Goal: Task Accomplishment & Management: Manage account settings

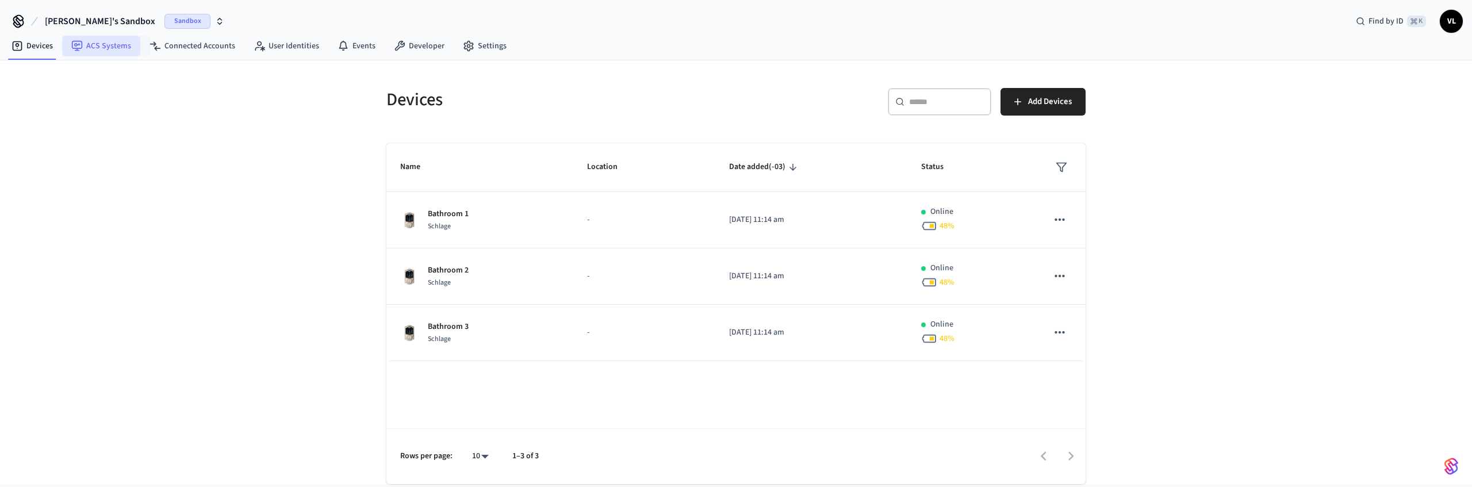
click at [93, 49] on link "ACS Systems" at bounding box center [101, 46] width 78 height 21
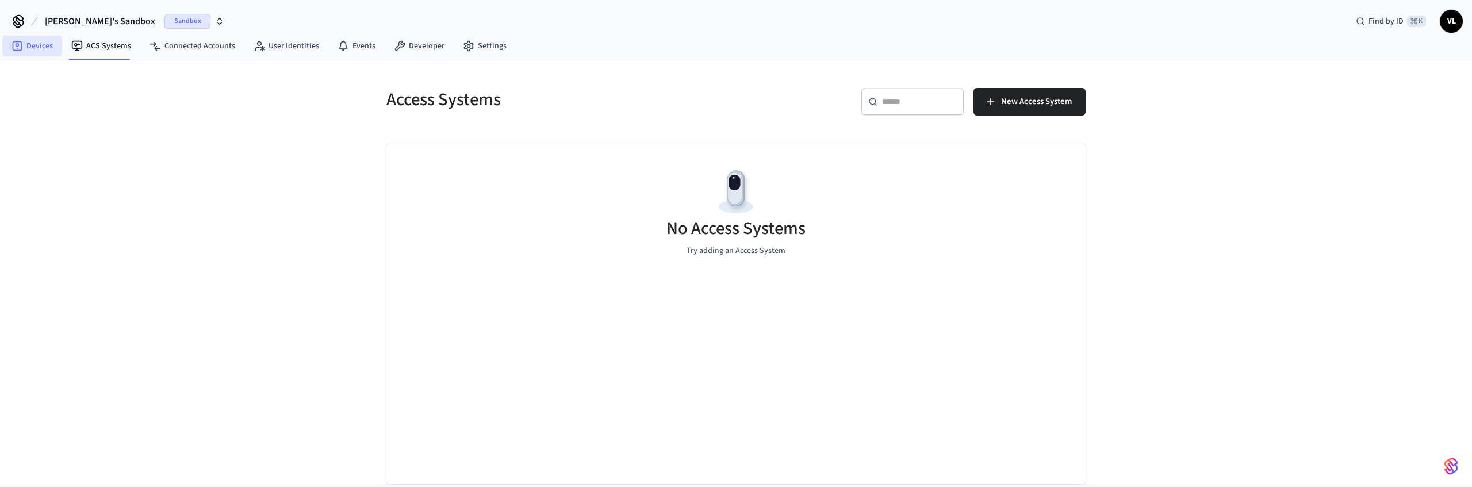
click at [58, 53] on link "Devices" at bounding box center [32, 46] width 60 height 21
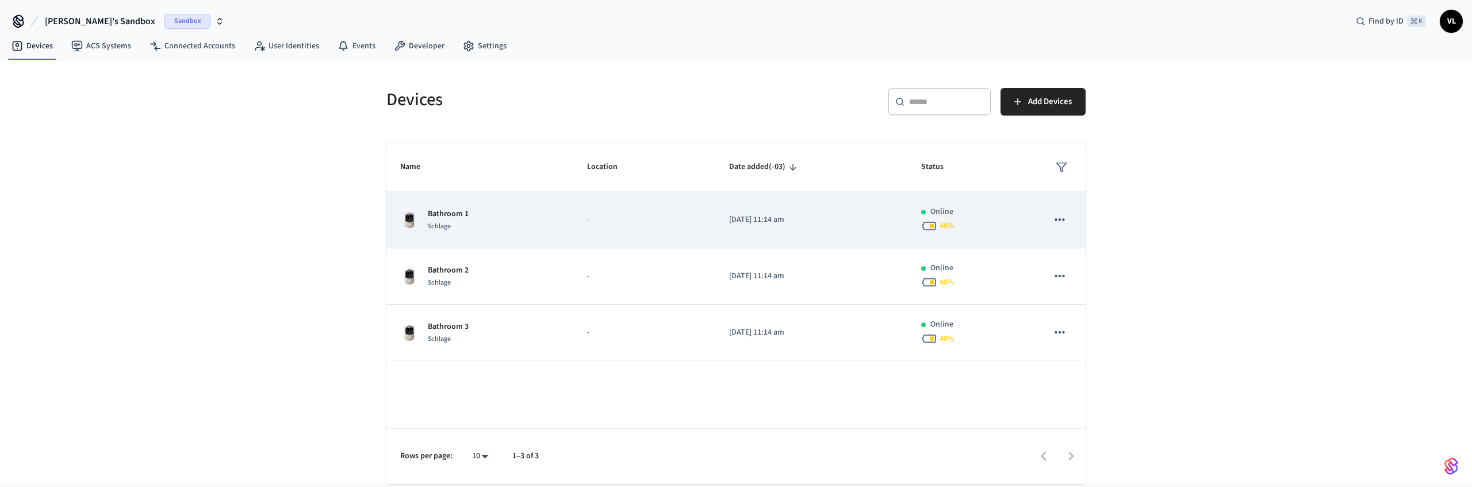
click at [539, 215] on div "Bathroom 1 Schlage" at bounding box center [479, 220] width 159 height 24
click at [1054, 217] on icon "sticky table" at bounding box center [1060, 219] width 15 height 15
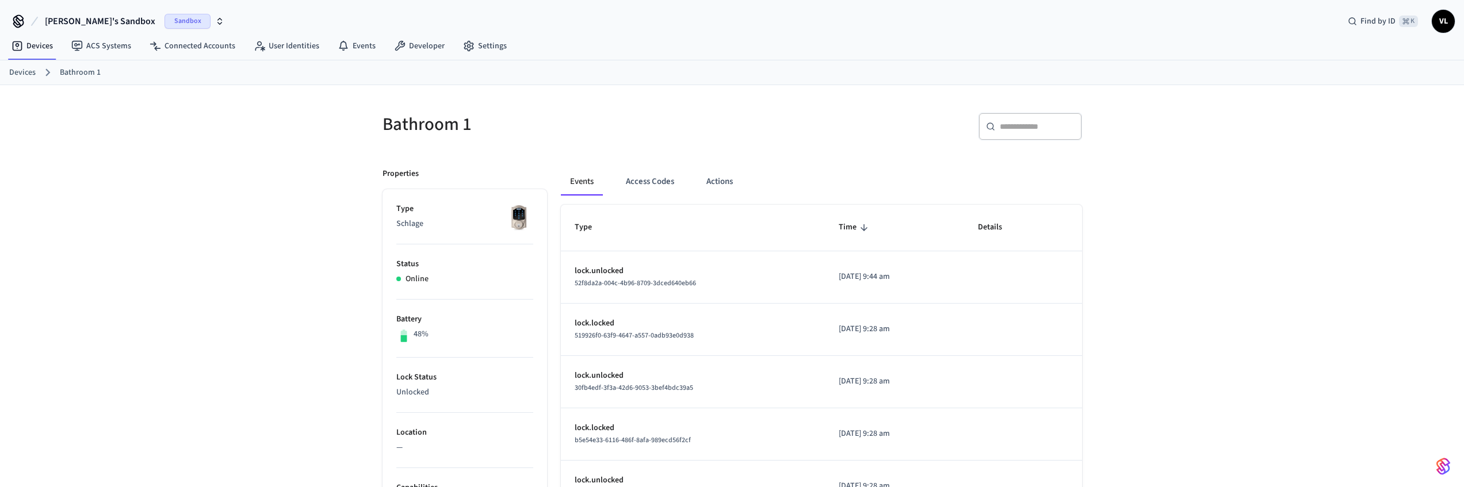
click at [664, 123] on h5 "Bathroom 1" at bounding box center [553, 125] width 343 height 24
click at [650, 184] on button "Access Codes" at bounding box center [650, 182] width 67 height 28
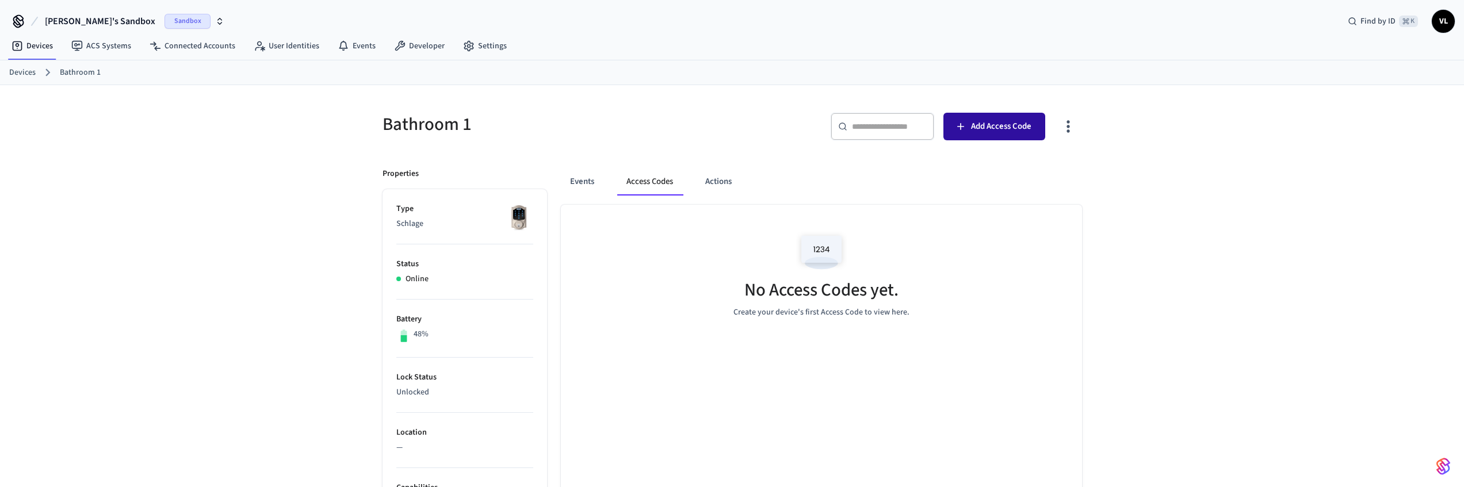
click at [971, 125] on span "Add Access Code" at bounding box center [1001, 126] width 60 height 15
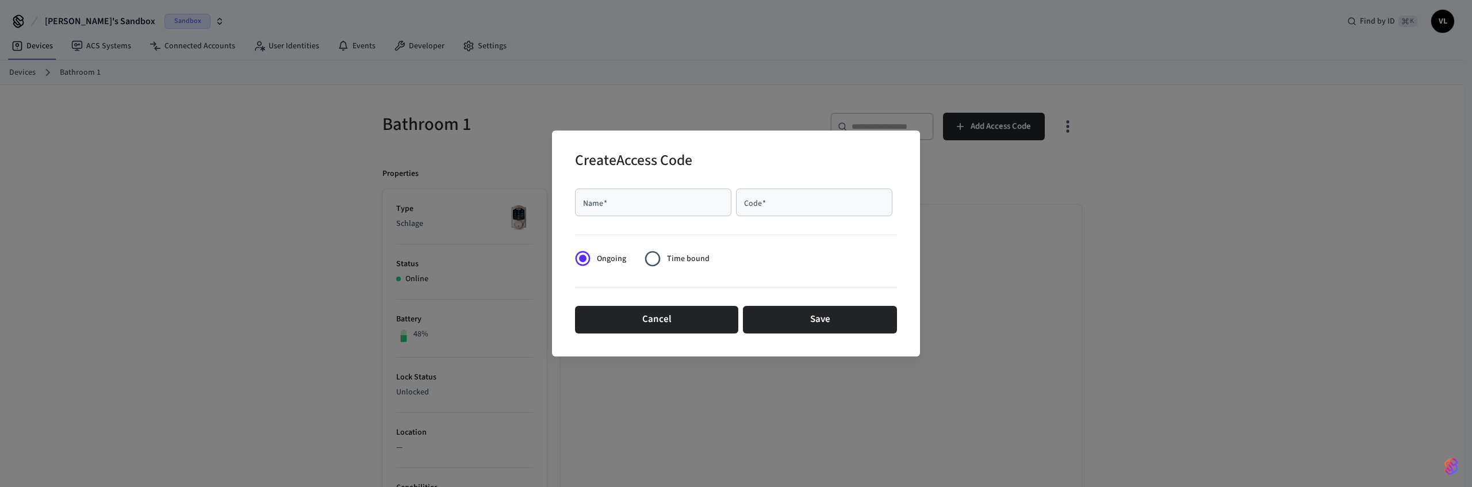
click at [778, 213] on div "Code   *" at bounding box center [814, 203] width 156 height 28
click at [779, 209] on div "Code   *" at bounding box center [814, 203] width 156 height 28
type input "**********"
drag, startPoint x: 813, startPoint y: 209, endPoint x: 705, endPoint y: 186, distance: 110.5
click at [700, 196] on div "**********" at bounding box center [736, 202] width 322 height 37
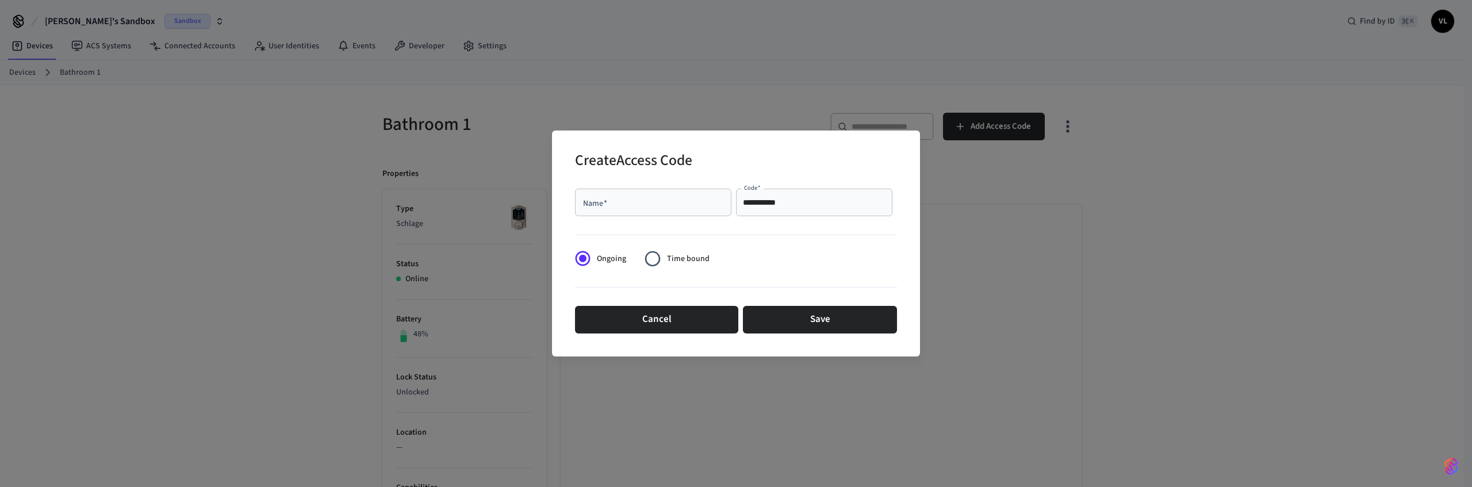
click at [774, 208] on input "**********" at bounding box center [814, 203] width 143 height 12
click at [773, 208] on input "**********" at bounding box center [814, 203] width 143 height 12
click at [761, 170] on div "Create Access Code" at bounding box center [736, 161] width 322 height 35
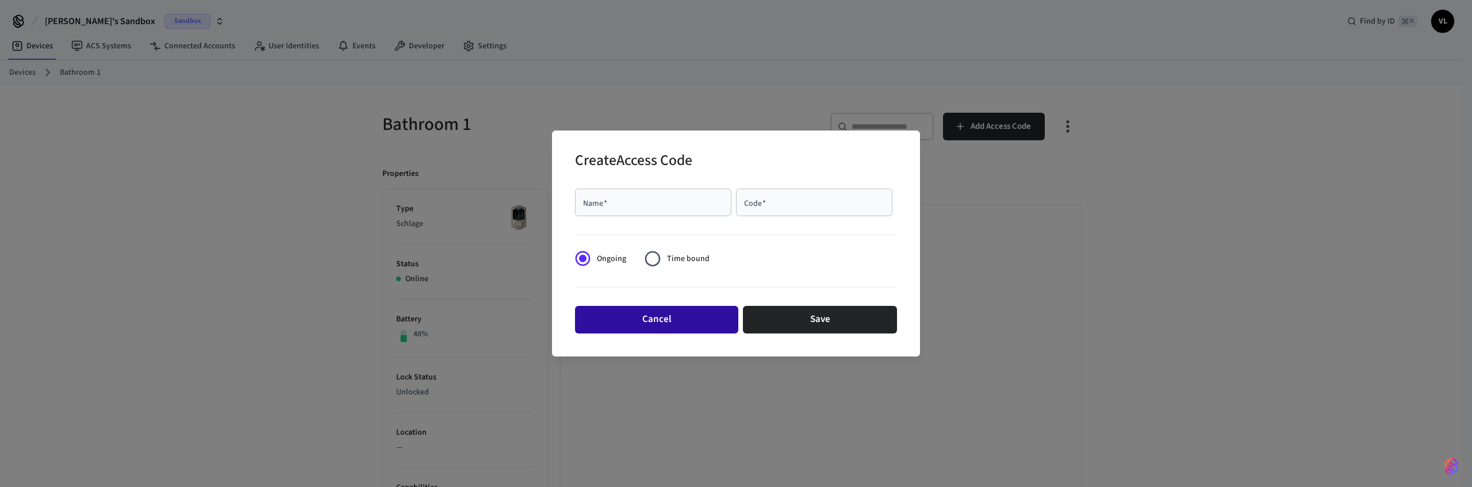
click at [652, 322] on button "Cancel" at bounding box center [656, 320] width 163 height 28
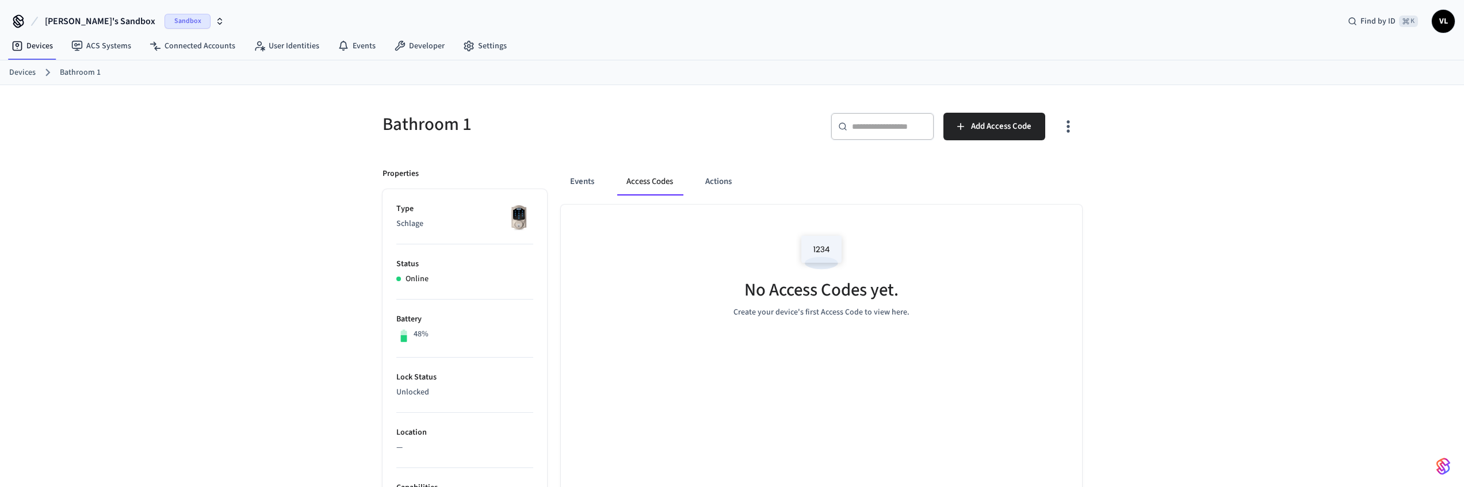
drag, startPoint x: 595, startPoint y: 119, endPoint x: 412, endPoint y: 102, distance: 183.7
click at [593, 118] on h5 "Bathroom 1" at bounding box center [553, 125] width 343 height 24
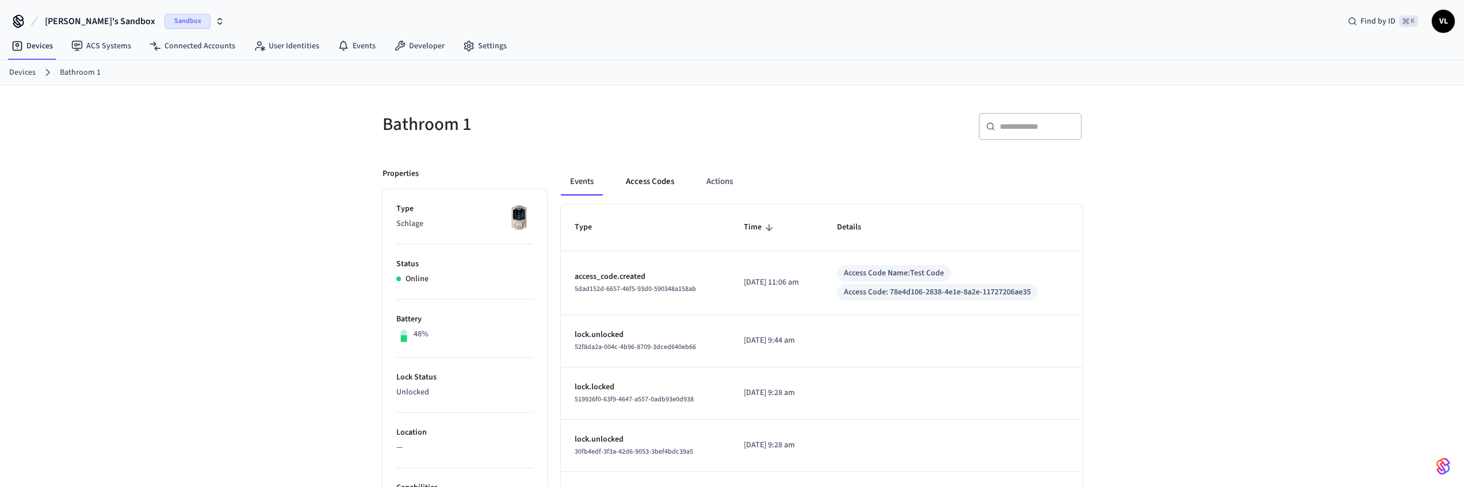
click at [645, 180] on button "Access Codes" at bounding box center [650, 182] width 67 height 28
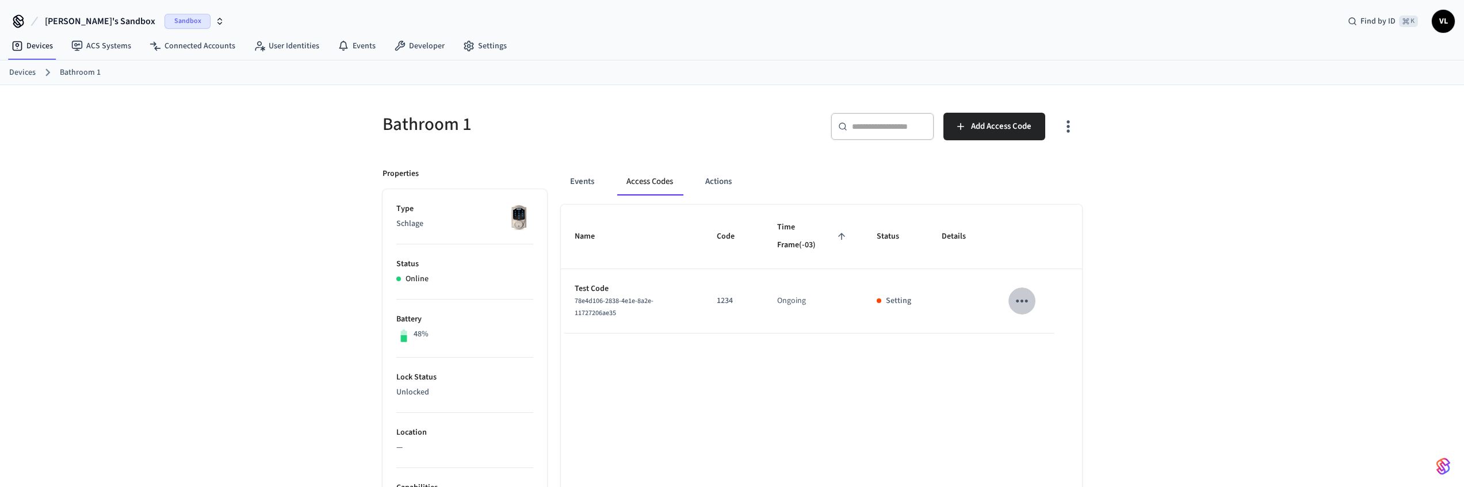
click at [1027, 303] on icon "sticky table" at bounding box center [1022, 301] width 18 height 18
click at [923, 193] on div at bounding box center [736, 243] width 1472 height 487
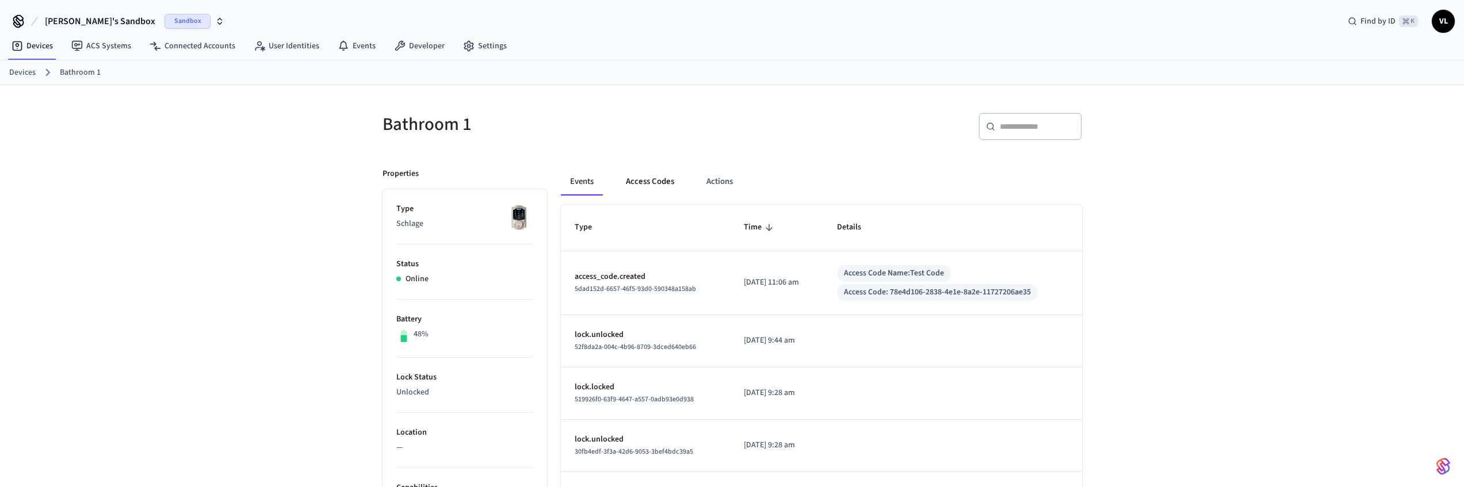
click at [646, 186] on button "Access Codes" at bounding box center [650, 182] width 67 height 28
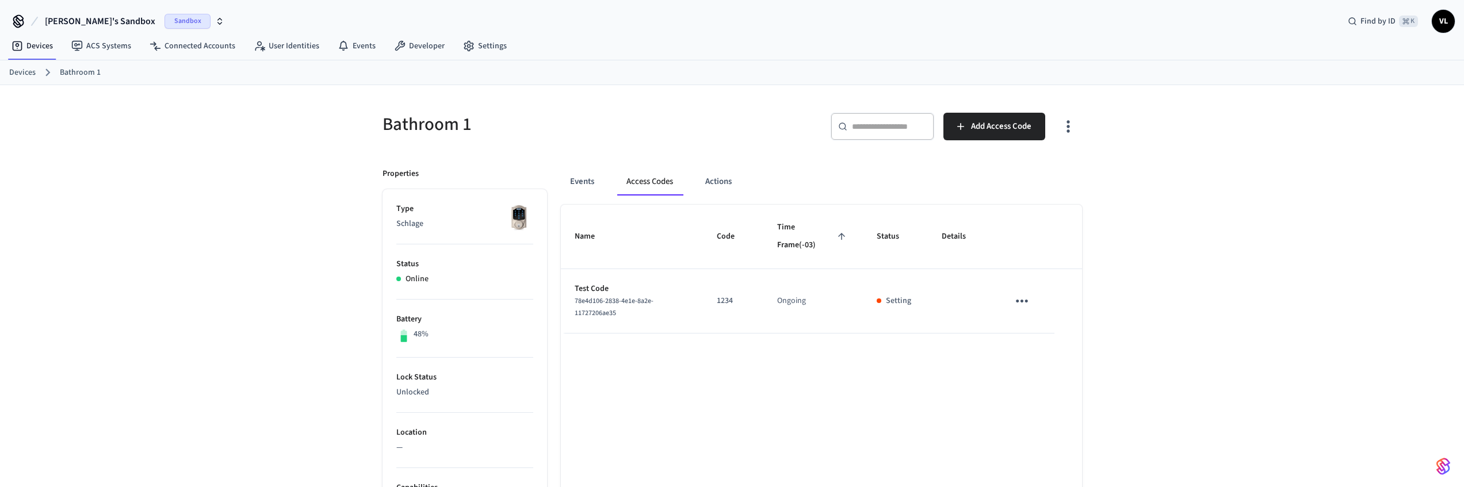
drag, startPoint x: 902, startPoint y: 301, endPoint x: 994, endPoint y: 288, distance: 92.4
click at [902, 301] on p "Setting" at bounding box center [898, 301] width 25 height 12
click at [1024, 292] on icon "sticky table" at bounding box center [1022, 301] width 18 height 18
click at [792, 158] on div at bounding box center [736, 243] width 1472 height 487
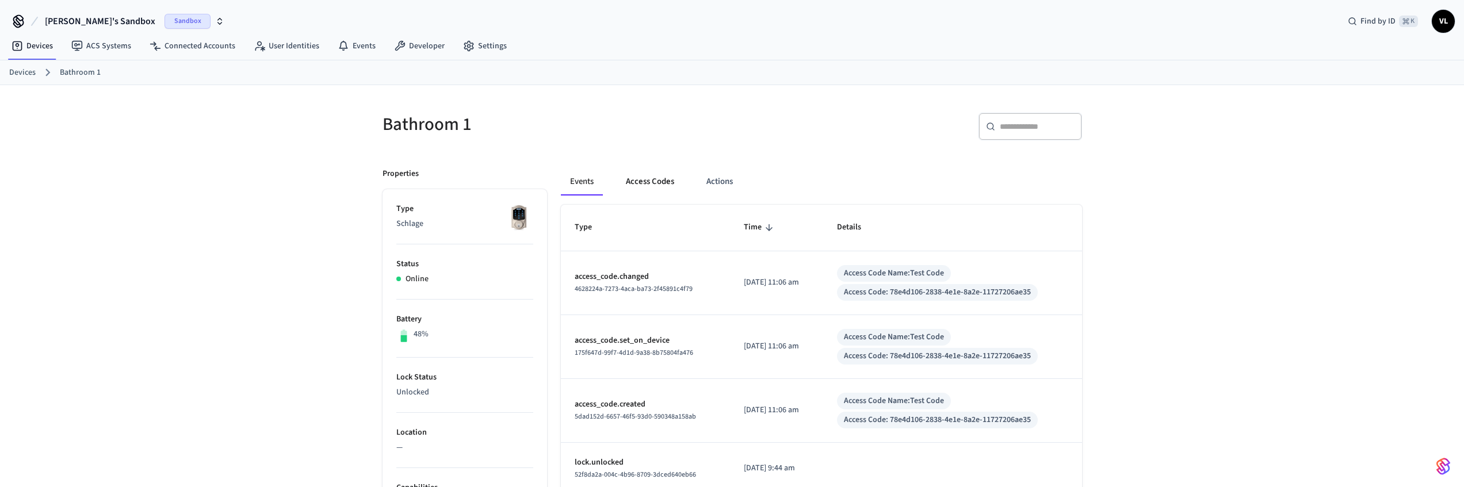
click at [658, 187] on button "Access Codes" at bounding box center [650, 182] width 67 height 28
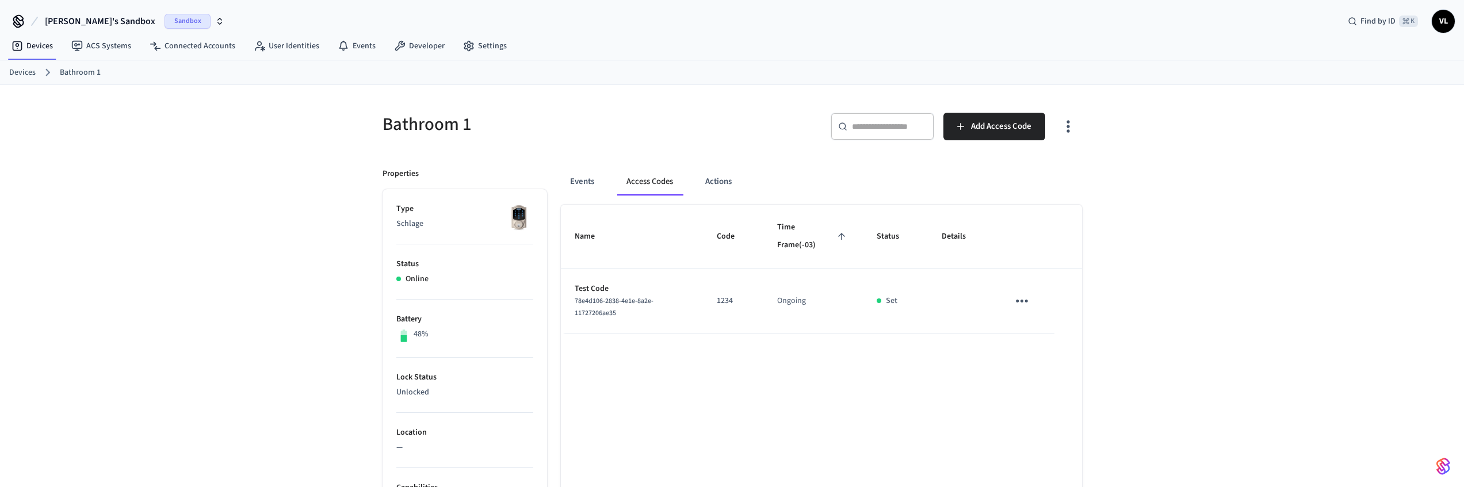
click at [1008, 296] on td "sticky table" at bounding box center [1023, 301] width 59 height 64
click at [1017, 296] on icon "sticky table" at bounding box center [1022, 301] width 18 height 18
click at [1032, 366] on icon at bounding box center [1035, 365] width 9 height 9
click at [729, 109] on div "​ ​ Add Access Code" at bounding box center [903, 124] width 357 height 51
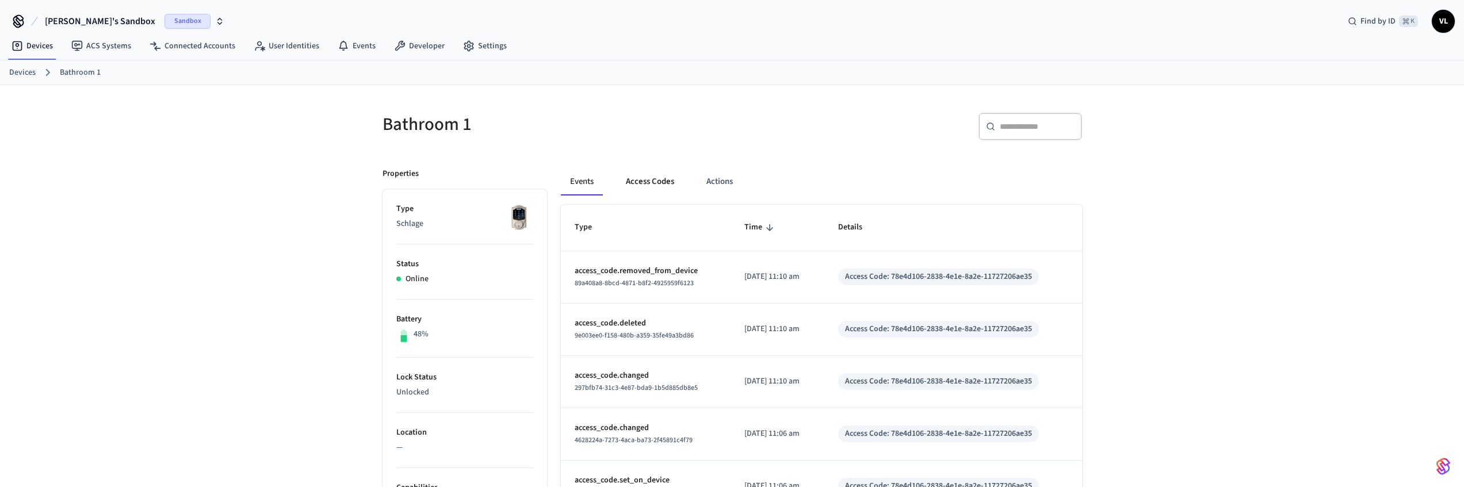
click at [640, 173] on button "Access Codes" at bounding box center [650, 182] width 67 height 28
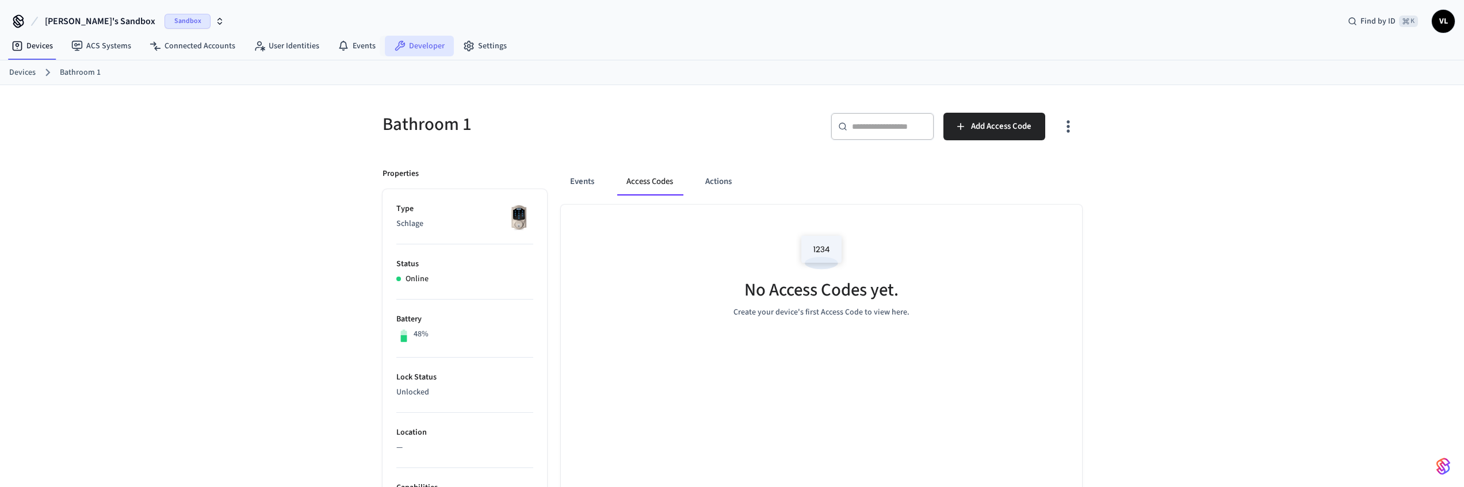
click at [414, 47] on link "Developer" at bounding box center [419, 46] width 69 height 21
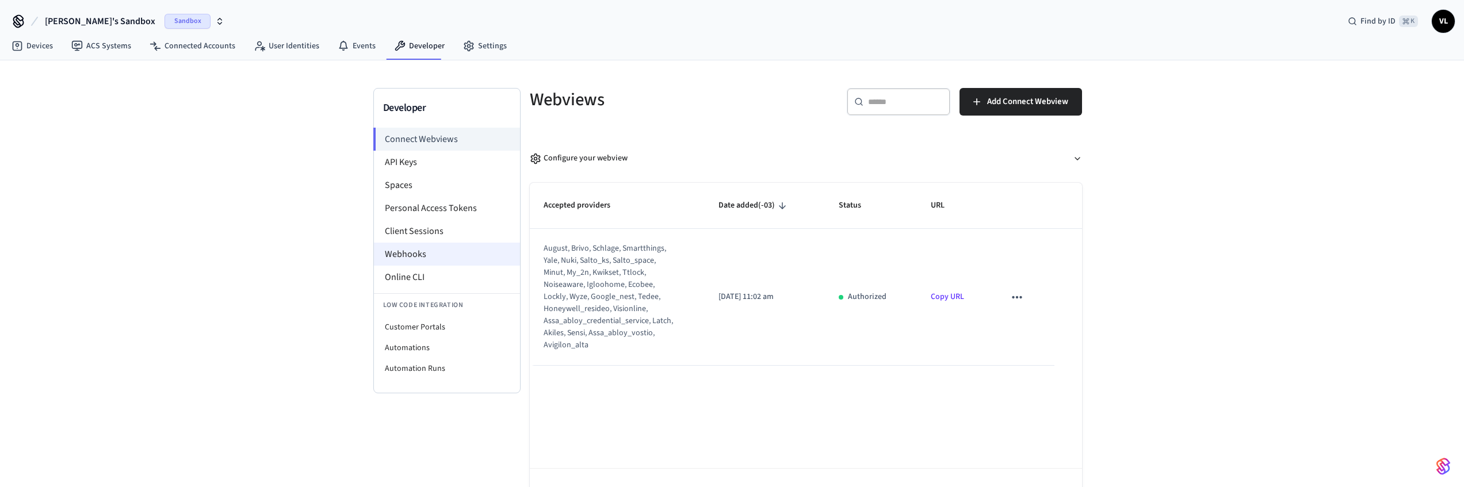
click at [431, 253] on li "Webhooks" at bounding box center [447, 254] width 146 height 23
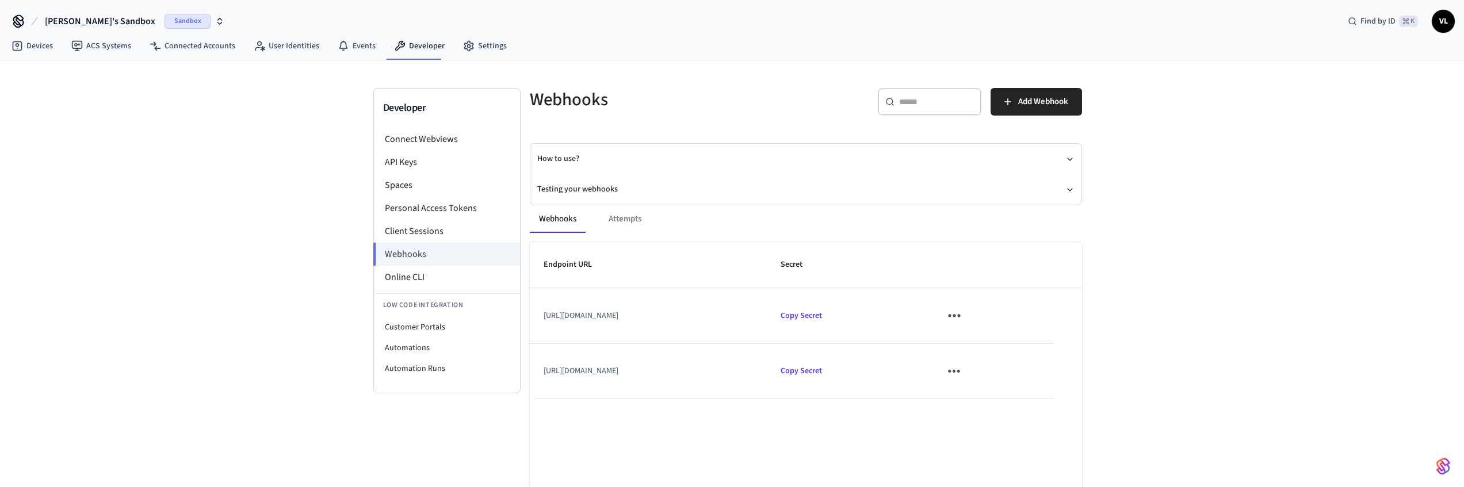
click at [1008, 312] on td "sticky table" at bounding box center [990, 315] width 127 height 55
click at [960, 316] on icon "sticky table" at bounding box center [954, 316] width 12 height 3
click at [1005, 343] on li "Edit" at bounding box center [1025, 342] width 55 height 31
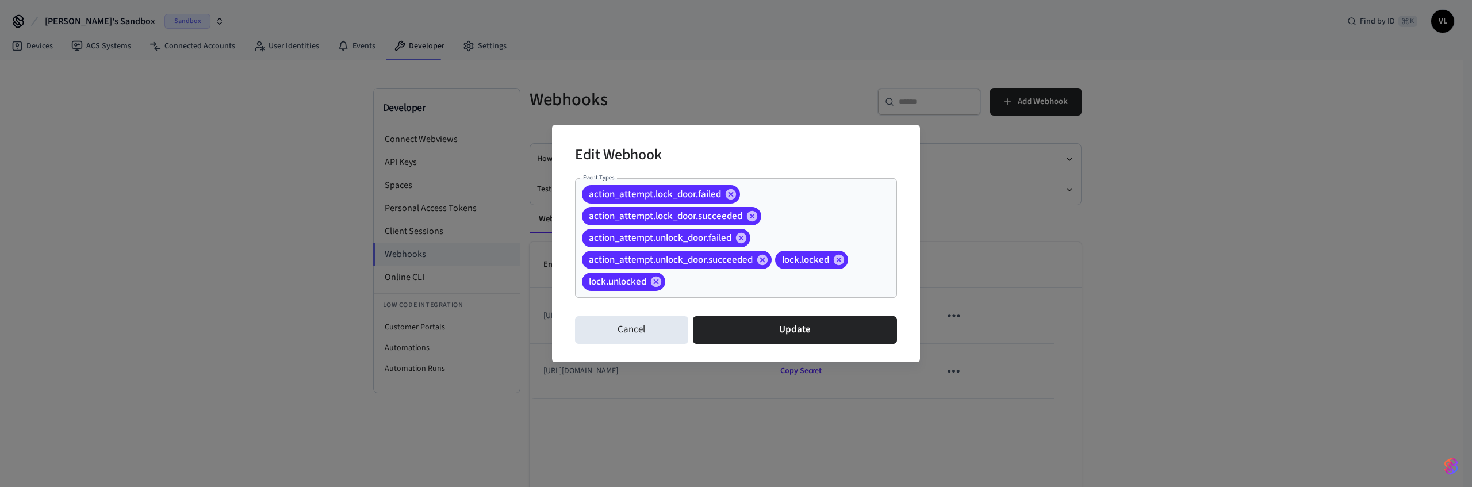
click at [741, 284] on input "Event Types" at bounding box center [763, 282] width 193 height 20
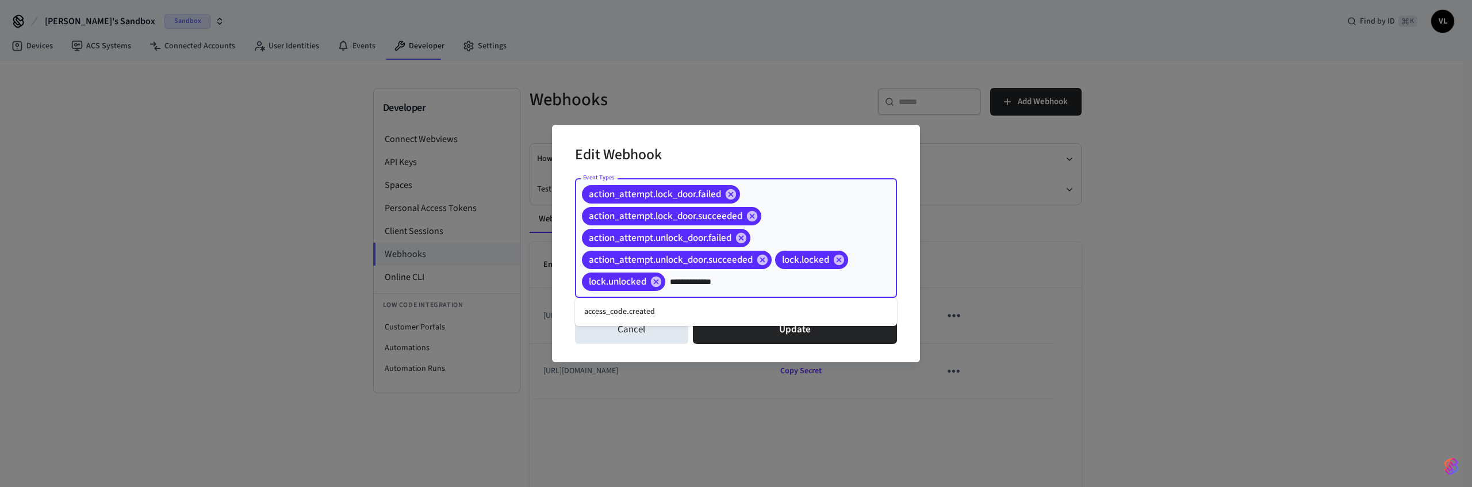
type input "**********"
click at [705, 305] on li "access_code.created" at bounding box center [736, 312] width 322 height 19
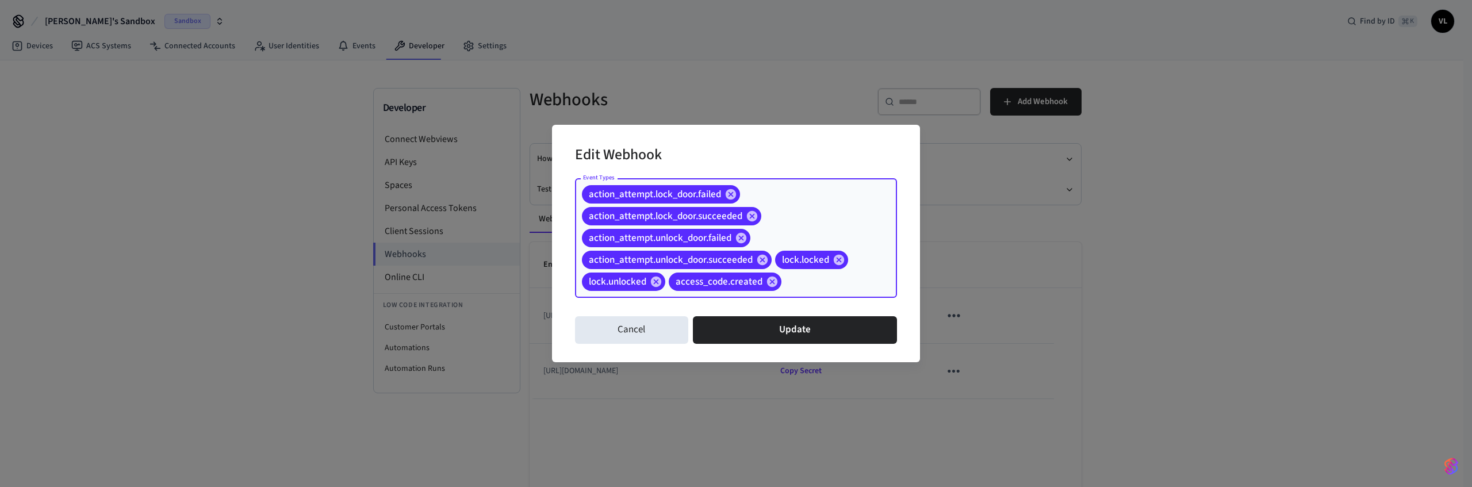
click at [820, 284] on input "Event Types" at bounding box center [821, 282] width 76 height 20
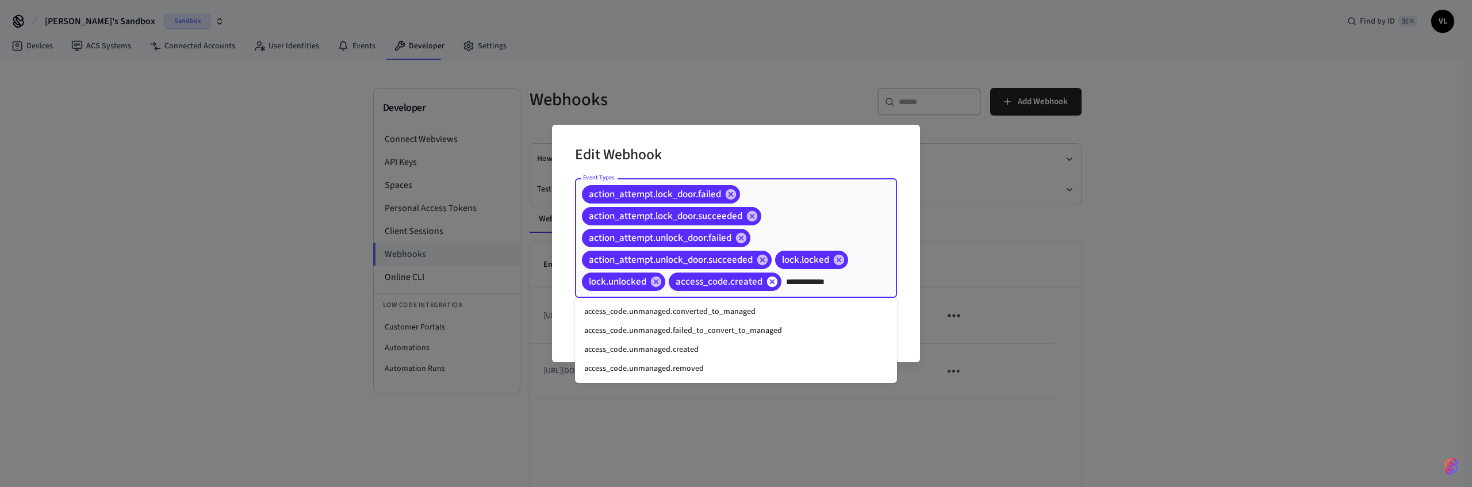
type input "**********"
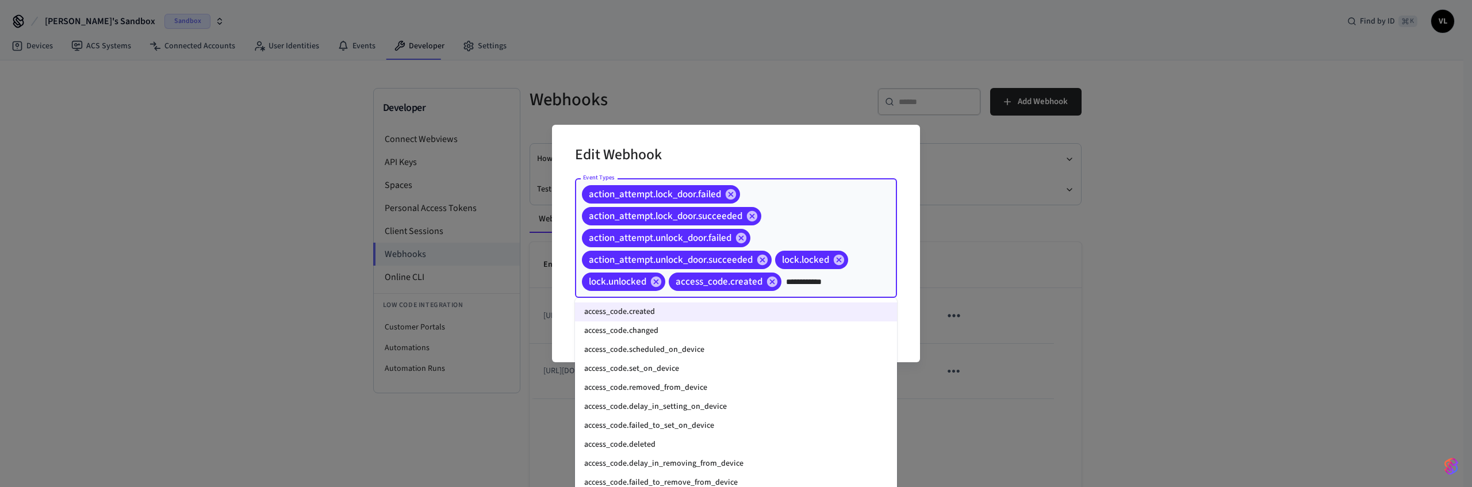
click at [659, 442] on li "access_code.deleted" at bounding box center [736, 444] width 322 height 19
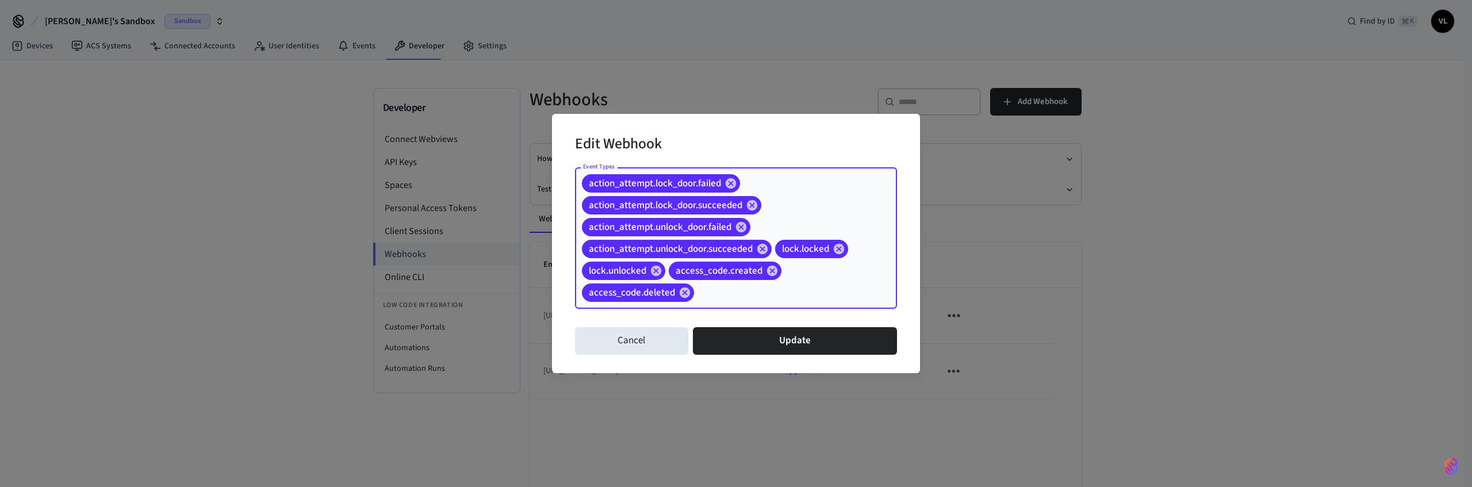
click at [758, 287] on input "Event Types" at bounding box center [778, 293] width 164 height 20
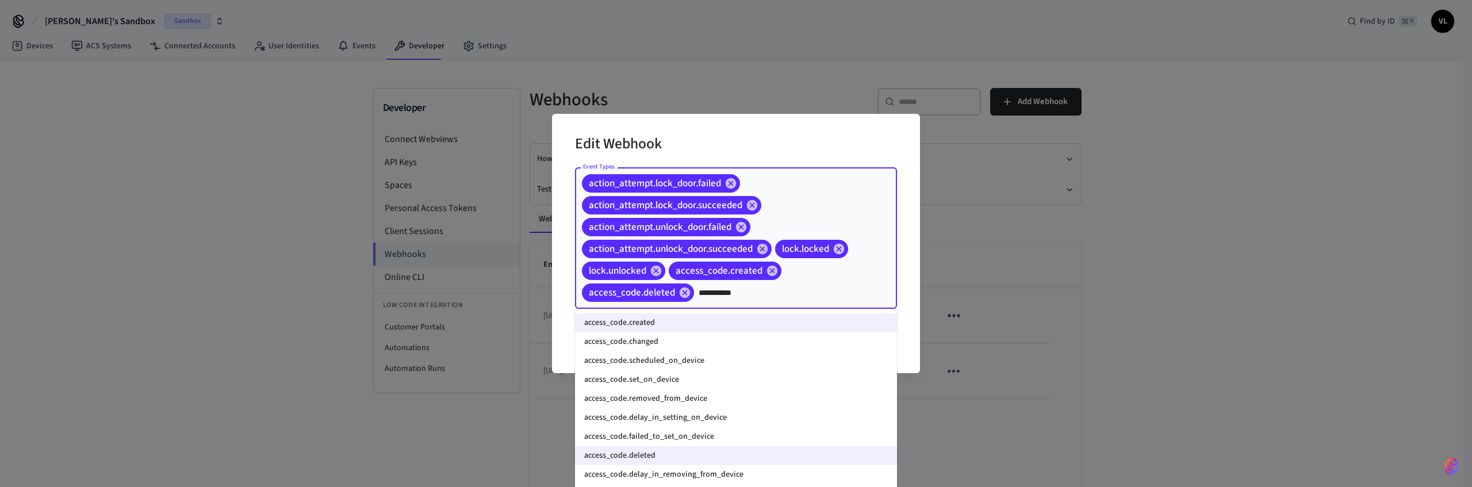
type input "**********"
click at [677, 340] on li "access_code.changed" at bounding box center [736, 341] width 322 height 19
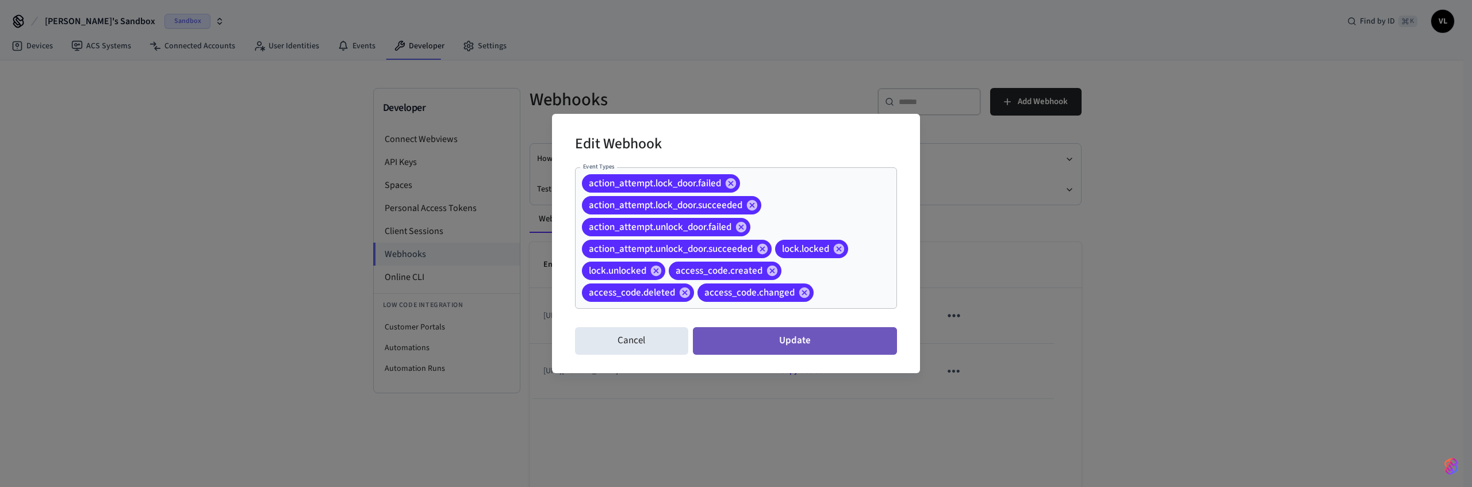
click at [764, 341] on button "Update" at bounding box center [795, 341] width 204 height 28
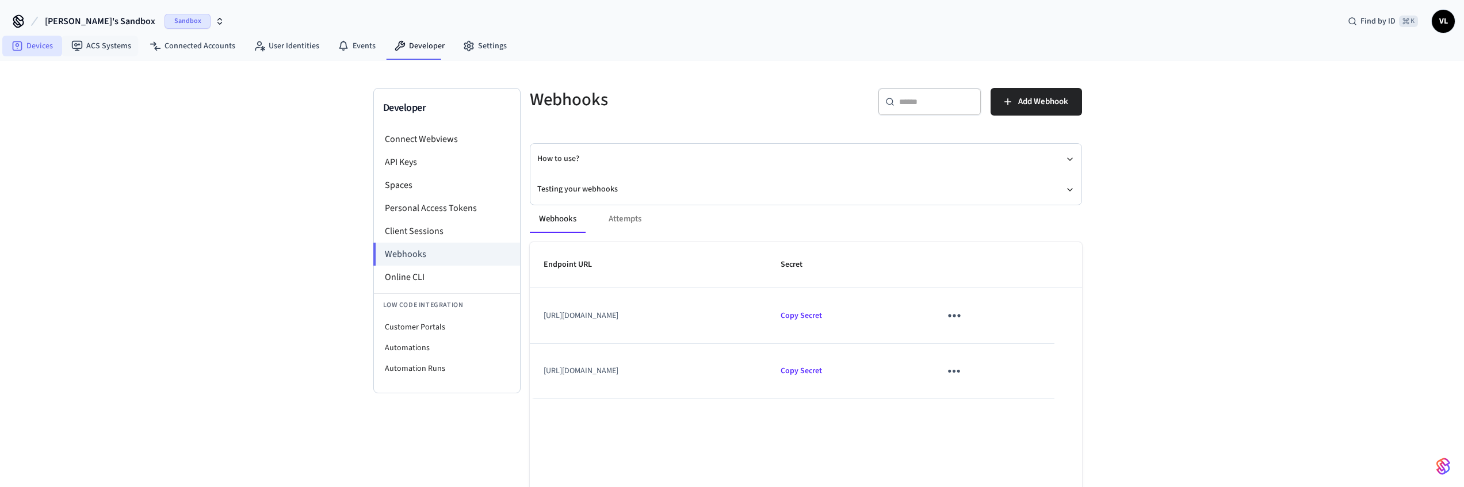
click at [49, 48] on link "Devices" at bounding box center [32, 46] width 60 height 21
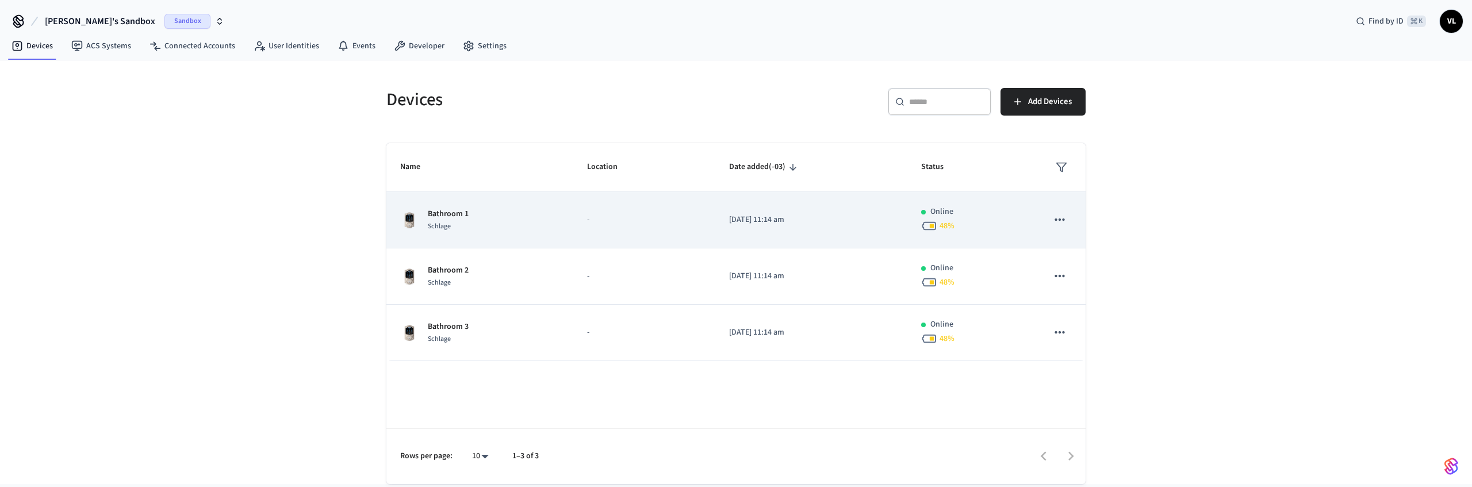
click at [416, 194] on td "Bathroom 1 Schlage" at bounding box center [479, 220] width 187 height 56
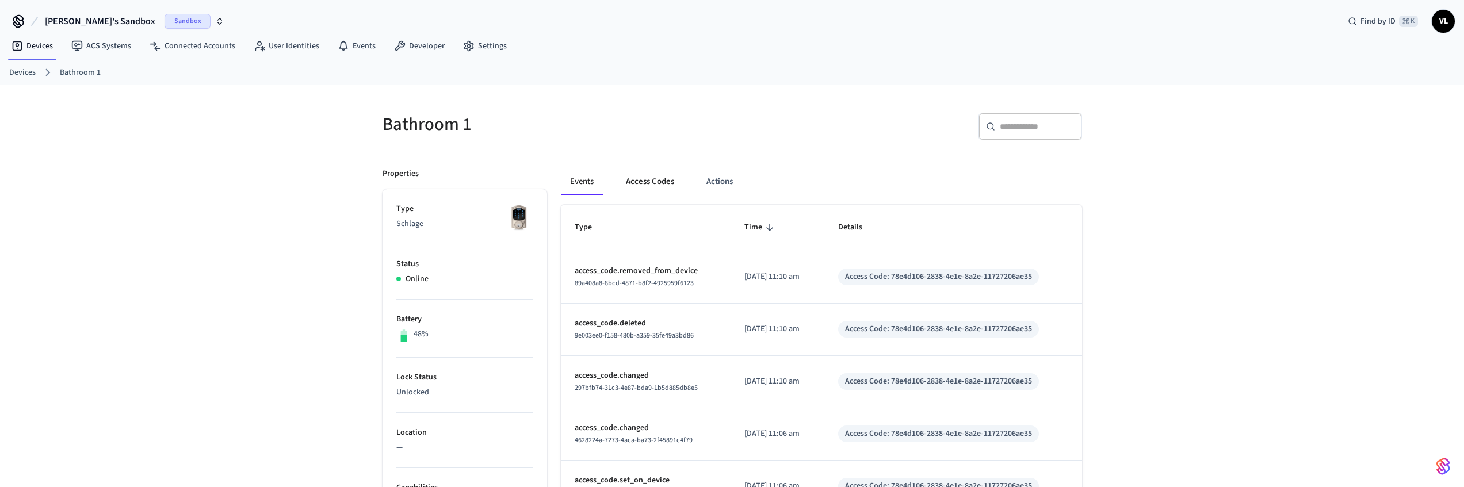
click at [656, 174] on button "Access Codes" at bounding box center [650, 182] width 67 height 28
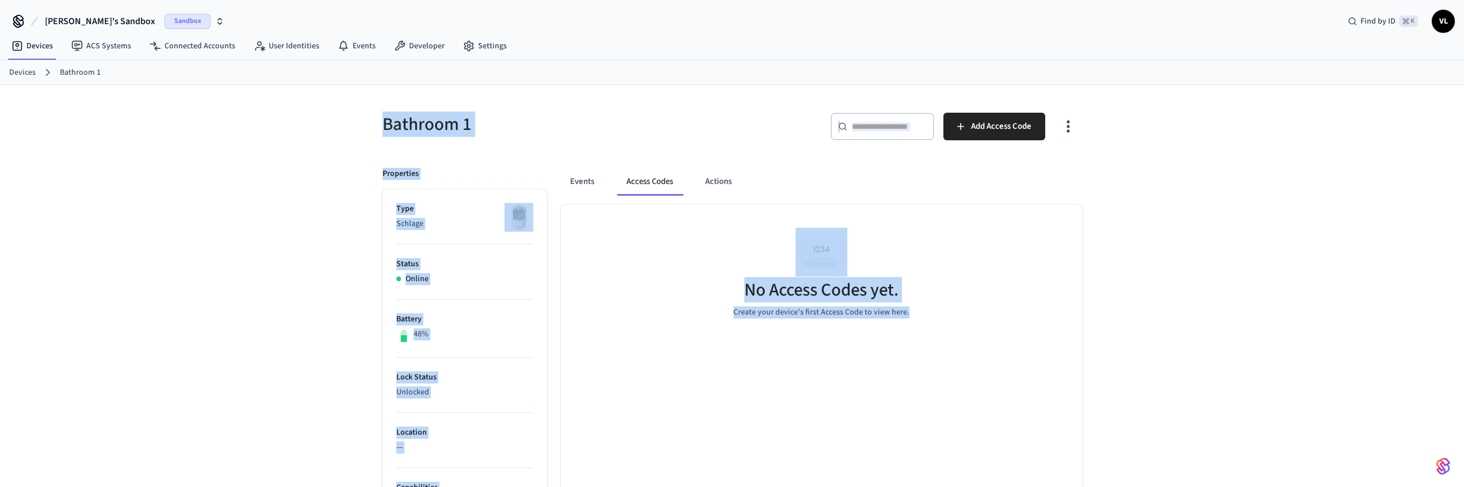
drag, startPoint x: 356, startPoint y: 102, endPoint x: 1019, endPoint y: 320, distance: 698.0
click at [1019, 320] on div "Bathroom 1 ​ ​ Add Access Code Properties Type Schlage Status Online Battery 48…" at bounding box center [732, 469] width 1464 height 768
click at [1021, 322] on div "No Access Codes yet. Create your device's first Access Code to view here." at bounding box center [821, 273] width 521 height 137
drag, startPoint x: 1024, startPoint y: 323, endPoint x: 55, endPoint y: 3, distance: 1020.5
click at [55, 3] on div "Victor's Sandbox Sandbox Find by ID ⌘ K VL Devices ACS Systems Connected Accoun…" at bounding box center [732, 426] width 1464 height 853
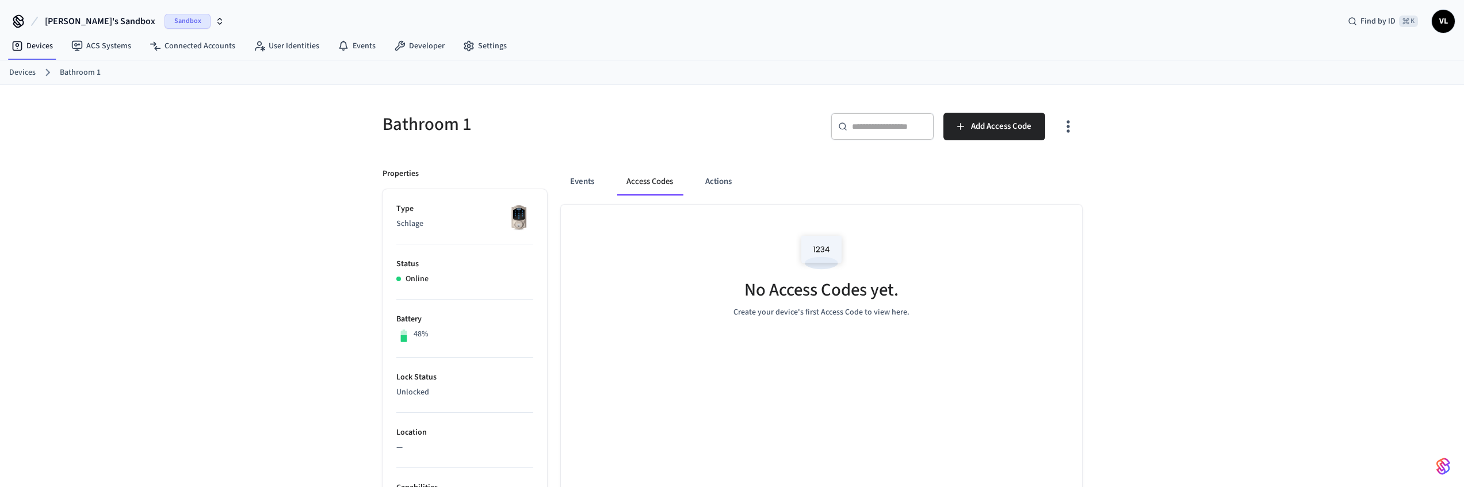
click at [32, 2] on div "Victor's Sandbox Sandbox Find by ID ⌘ K VL" at bounding box center [732, 16] width 1464 height 33
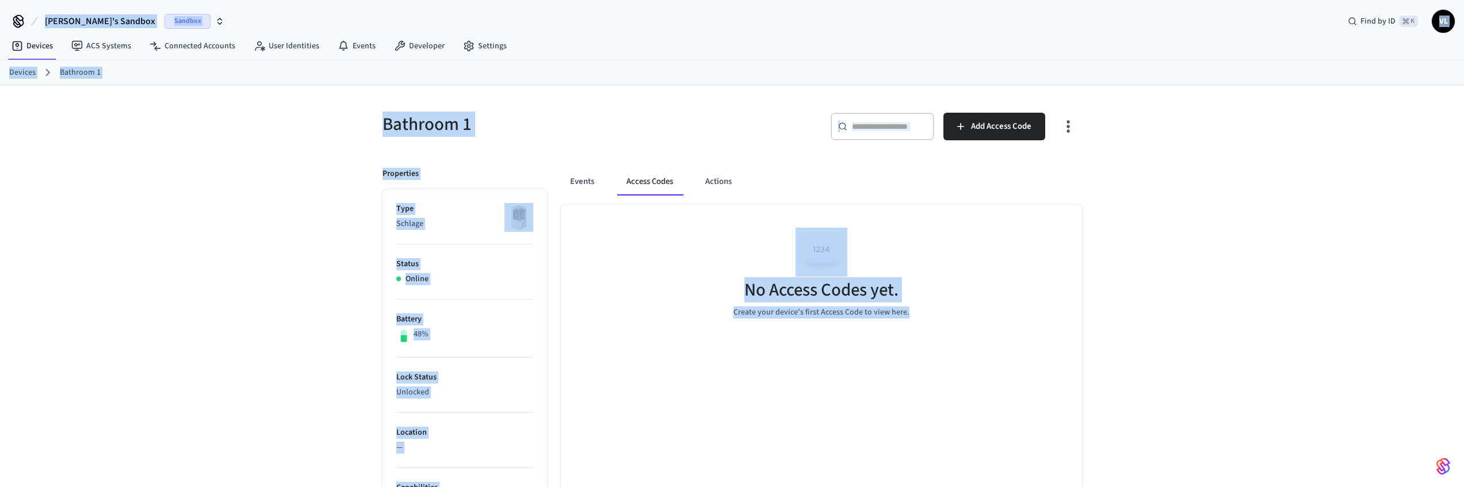
drag, startPoint x: 24, startPoint y: 2, endPoint x: 996, endPoint y: 316, distance: 1022.2
click at [996, 316] on div "Victor's Sandbox Sandbox Find by ID ⌘ K VL Devices ACS Systems Connected Accoun…" at bounding box center [732, 426] width 1464 height 853
click at [997, 320] on div "No Access Codes yet. Create your device's first Access Code to view here." at bounding box center [821, 273] width 521 height 137
drag, startPoint x: 997, startPoint y: 319, endPoint x: 50, endPoint y: 10, distance: 996.3
click at [50, 12] on div "Victor's Sandbox Sandbox Find by ID ⌘ K VL Devices ACS Systems Connected Accoun…" at bounding box center [732, 426] width 1464 height 853
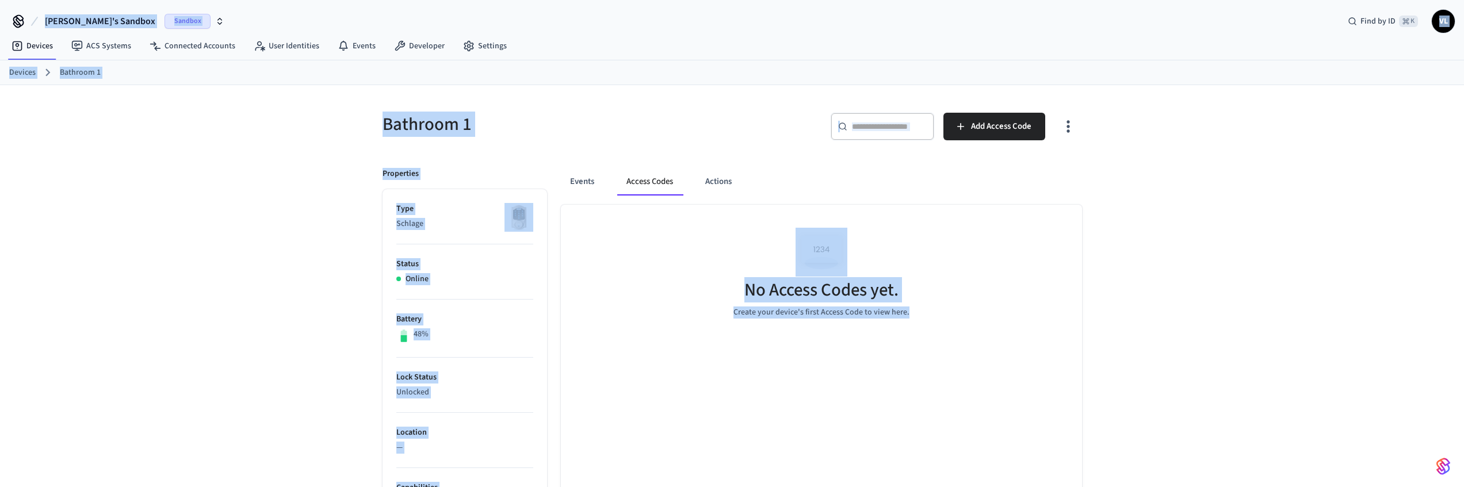
drag, startPoint x: 47, startPoint y: 3, endPoint x: 60, endPoint y: 0, distance: 13.7
click at [48, 3] on div "Victor's Sandbox Sandbox Find by ID ⌘ K VL" at bounding box center [732, 16] width 1464 height 33
drag, startPoint x: 378, startPoint y: 118, endPoint x: 931, endPoint y: 334, distance: 593.5
click at [931, 334] on div "Bathroom 1 ​ ​ Add Access Code Properties Type Schlage Status Online Battery 48…" at bounding box center [732, 476] width 718 height 754
click at [931, 334] on div "No Access Codes yet. Create your device's first Access Code to view here." at bounding box center [821, 273] width 521 height 137
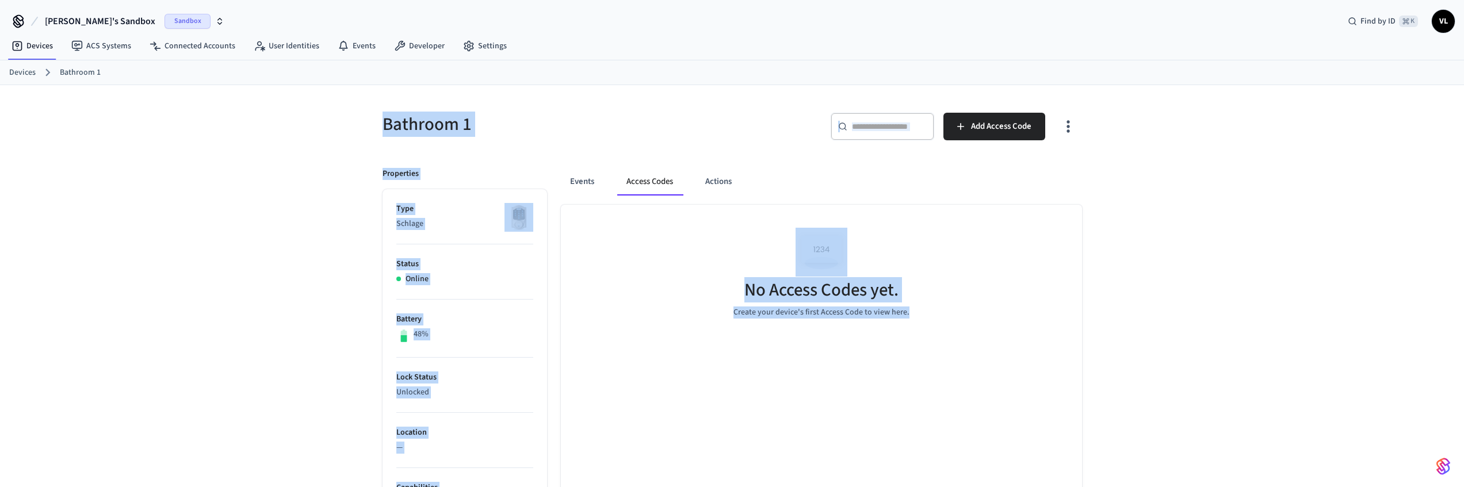
drag, startPoint x: 956, startPoint y: 330, endPoint x: 343, endPoint y: 119, distance: 647.7
click at [320, 119] on div "Bathroom 1 ​ ​ Add Access Code Properties Type Schlage Status Online Battery 48…" at bounding box center [732, 469] width 1464 height 768
click at [343, 119] on div "Bathroom 1 ​ ​ Add Access Code Properties Type Schlage Status Online Battery 48…" at bounding box center [732, 469] width 1464 height 768
drag, startPoint x: 516, startPoint y: 159, endPoint x: 948, endPoint y: 327, distance: 463.4
click at [948, 327] on div "Bathroom 1 ​ ​ Add Access Code Properties Type Schlage Status Online Battery 48…" at bounding box center [732, 469] width 736 height 768
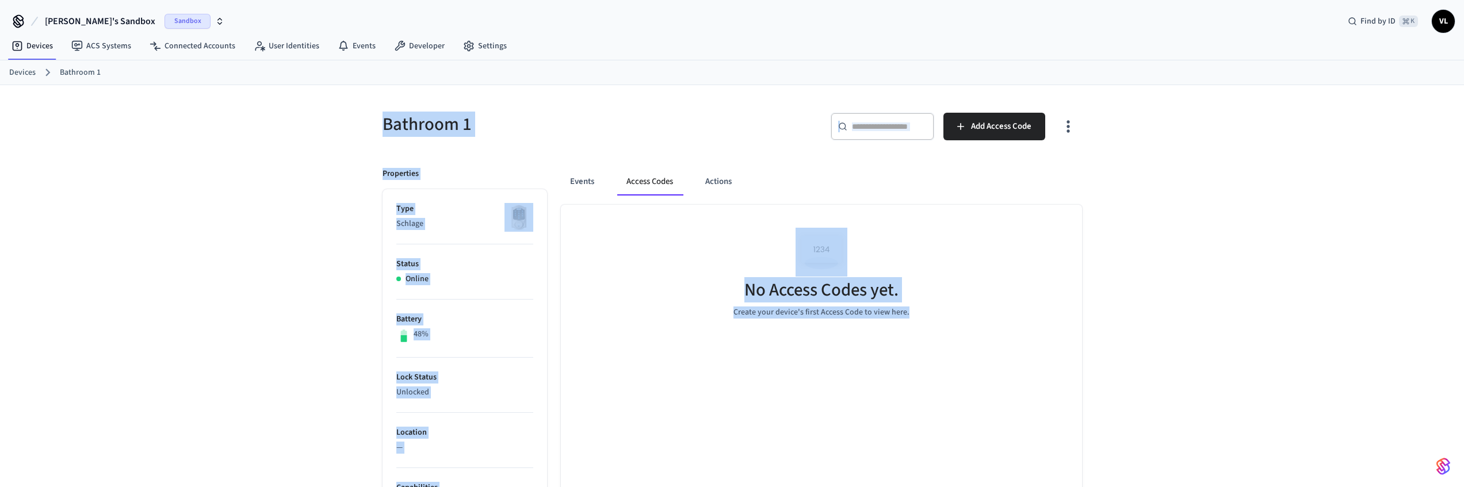
click at [948, 327] on div "No Access Codes yet. Create your device's first Access Code to view here." at bounding box center [821, 273] width 521 height 137
drag, startPoint x: 965, startPoint y: 327, endPoint x: 335, endPoint y: 116, distance: 664.0
click at [335, 116] on div "Bathroom 1 ​ ​ Add Access Code Properties Type Schlage Status Online Battery 48…" at bounding box center [732, 469] width 1464 height 768
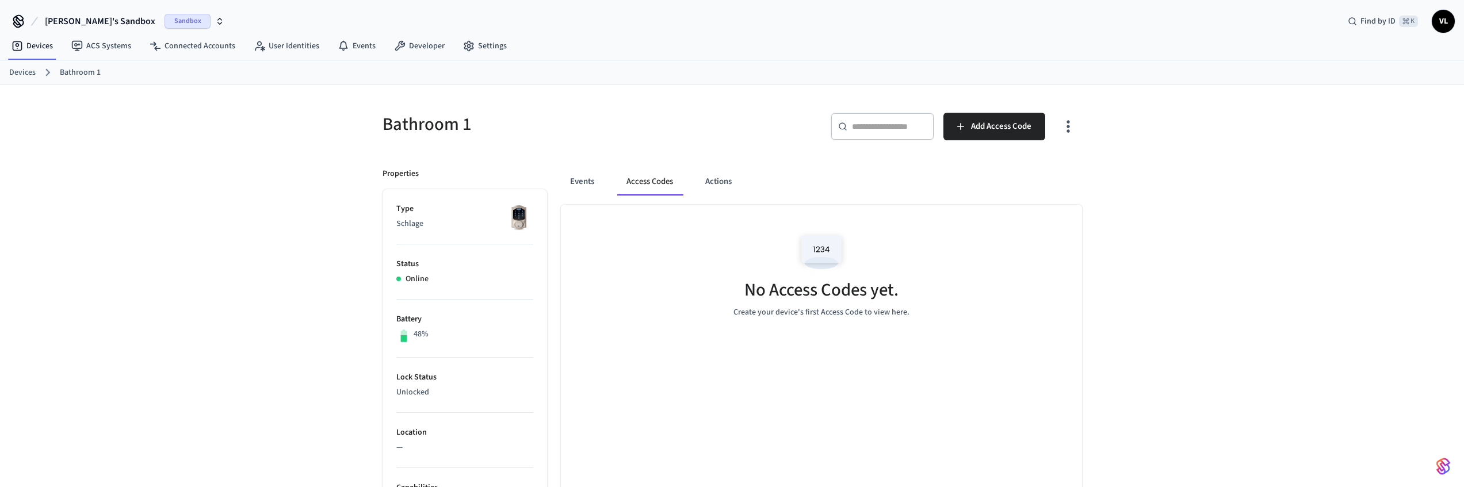
click at [336, 117] on div "Bathroom 1 ​ ​ Add Access Code Properties Type Schlage Status Online Battery 48…" at bounding box center [732, 469] width 1464 height 768
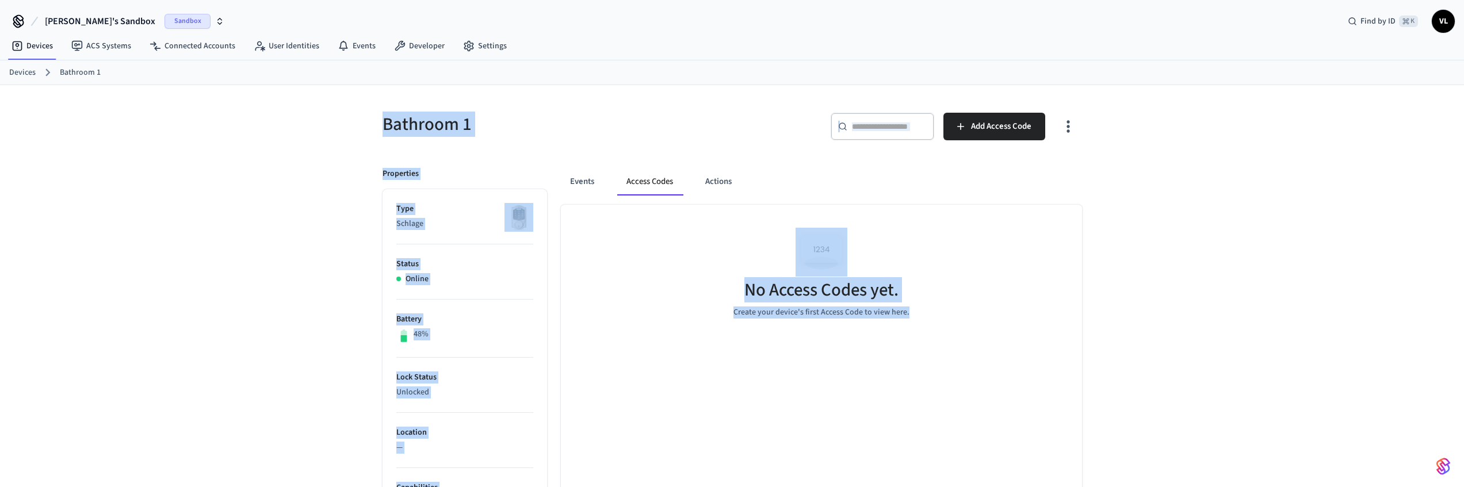
drag, startPoint x: 362, startPoint y: 109, endPoint x: 952, endPoint y: 313, distance: 624.2
click at [952, 313] on div "Bathroom 1 ​ ​ Add Access Code Properties Type Schlage Status Online Battery 48…" at bounding box center [732, 469] width 1464 height 768
click at [952, 313] on div "No Access Codes yet. Create your device's first Access Code to view here." at bounding box center [821, 273] width 521 height 137
drag, startPoint x: 933, startPoint y: 302, endPoint x: 379, endPoint y: 108, distance: 586.8
click at [380, 109] on div "Bathroom 1 ​ ​ Add Access Code Properties Type Schlage Status Online Battery 48…" at bounding box center [732, 476] width 718 height 754
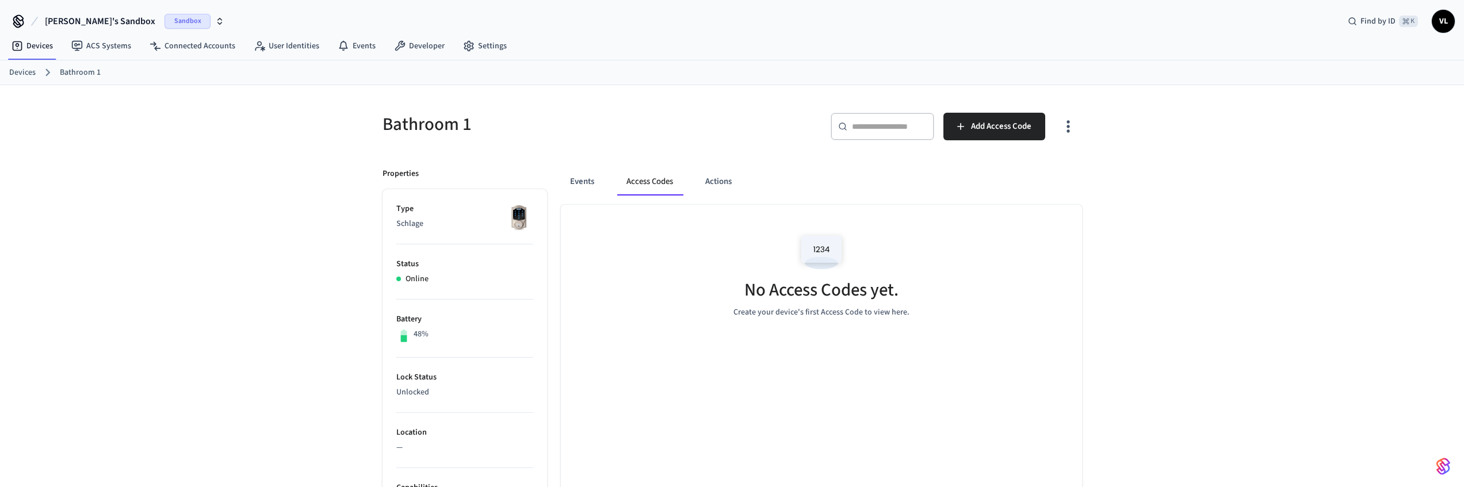
click at [369, 118] on div "Bathroom 1" at bounding box center [547, 124] width 357 height 51
click at [427, 47] on link "Developer" at bounding box center [419, 46] width 69 height 21
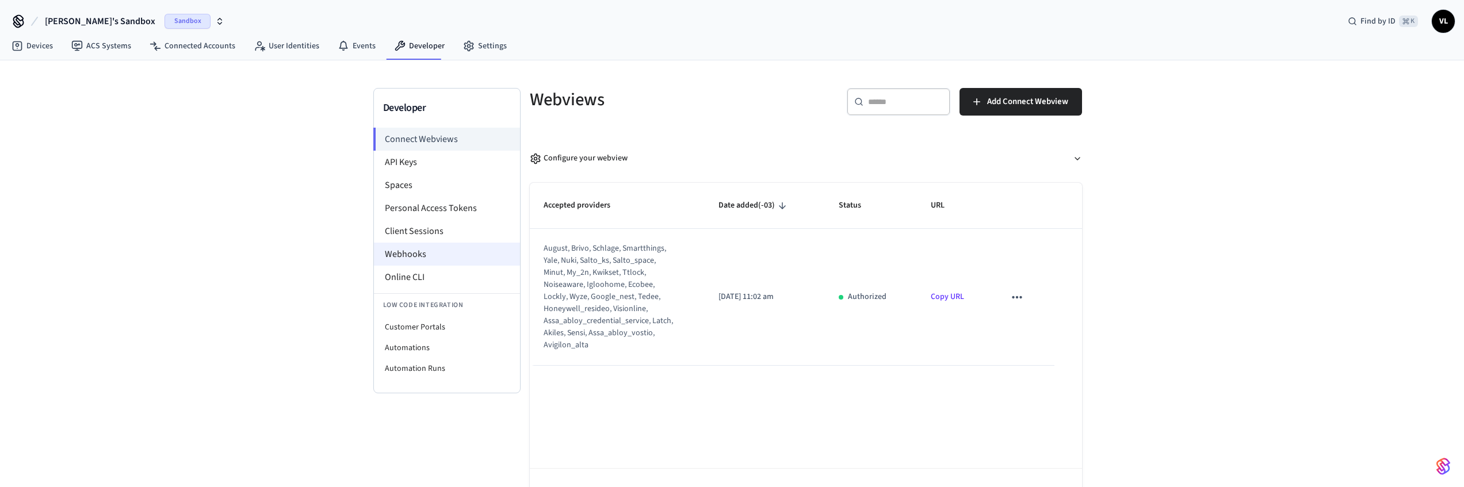
click at [418, 255] on li "Webhooks" at bounding box center [447, 254] width 146 height 23
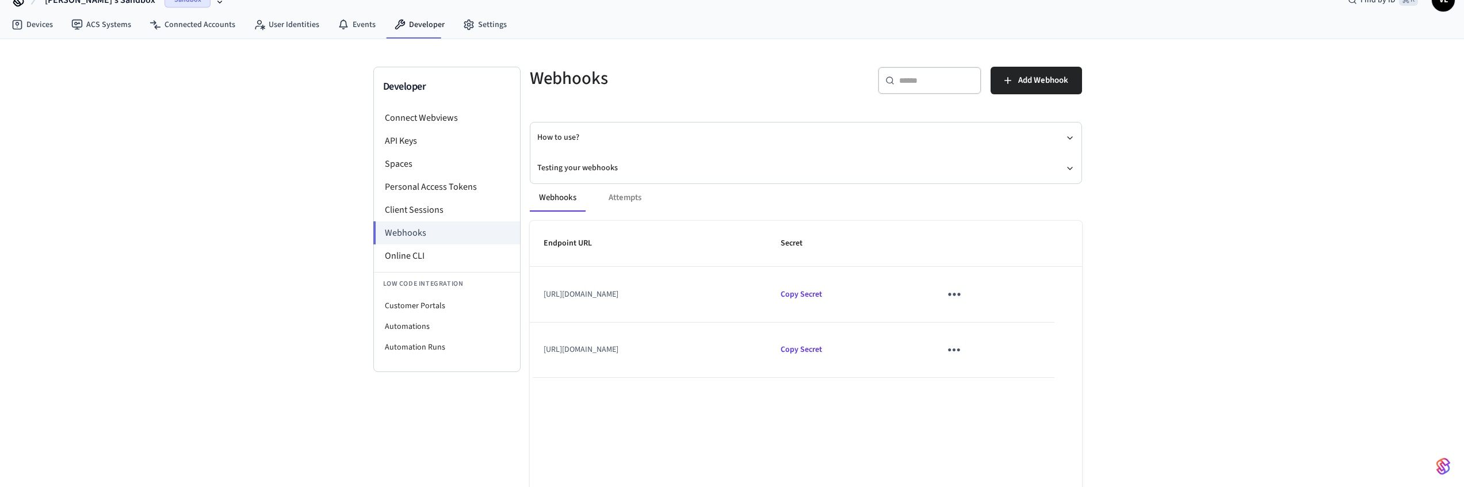
scroll to position [44, 0]
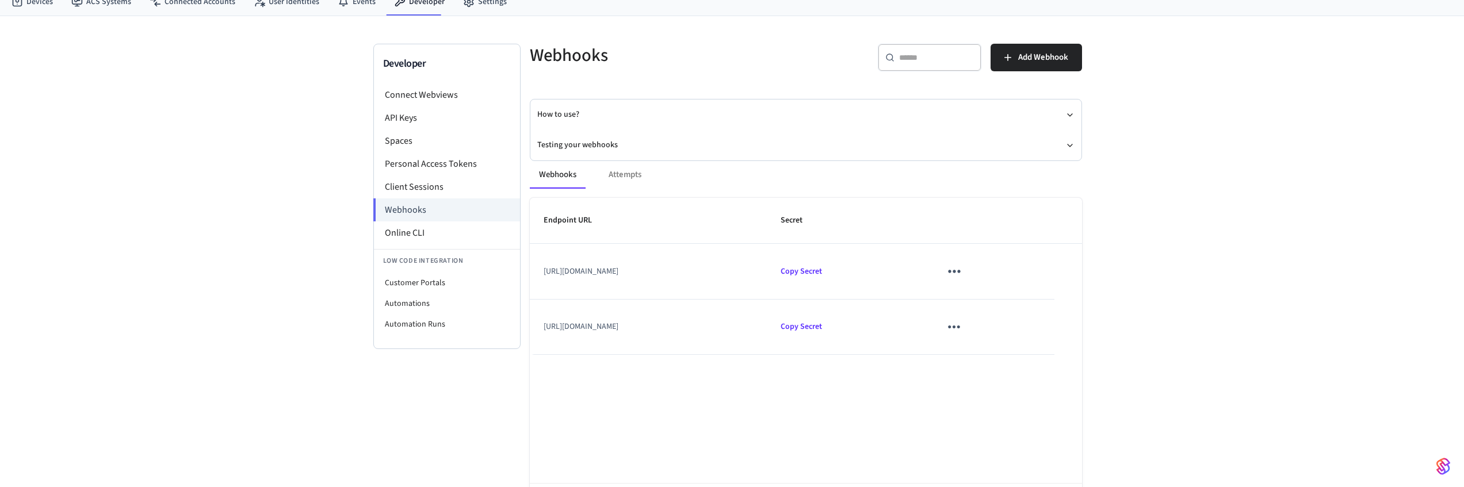
click at [960, 272] on icon "sticky table" at bounding box center [954, 271] width 12 height 3
click at [969, 258] on div at bounding box center [736, 243] width 1472 height 487
click at [960, 271] on icon "sticky table" at bounding box center [954, 271] width 12 height 3
click at [1005, 293] on li "Edit" at bounding box center [1025, 297] width 55 height 31
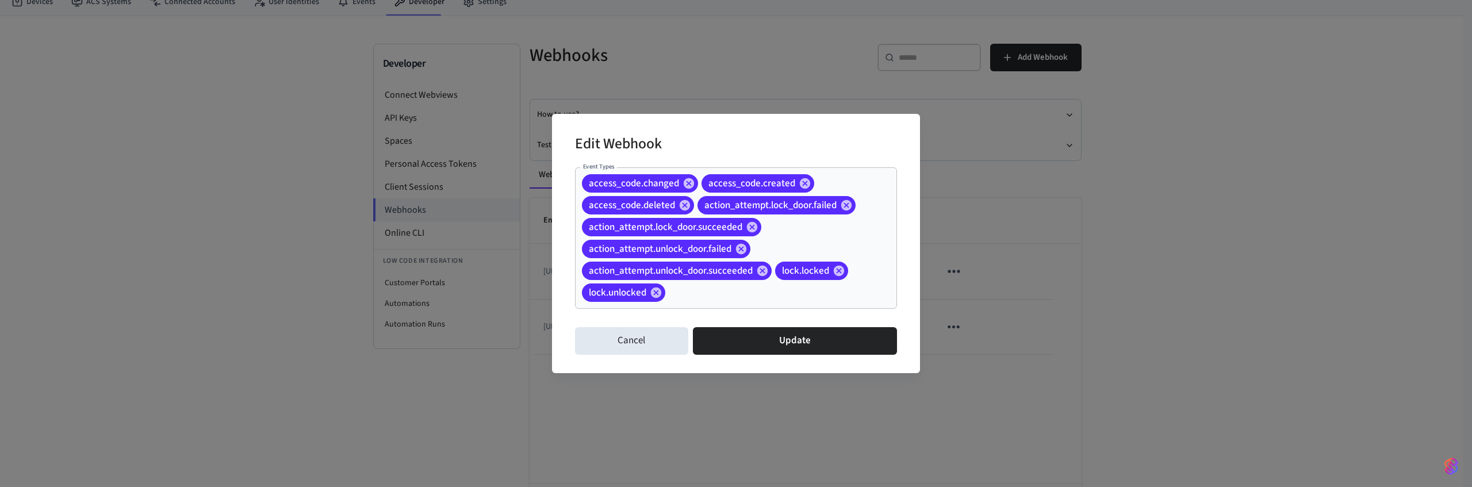
click at [782, 29] on div "Edit Webhook Event Types access_code.changed access_code.created access_code.de…" at bounding box center [736, 243] width 1472 height 487
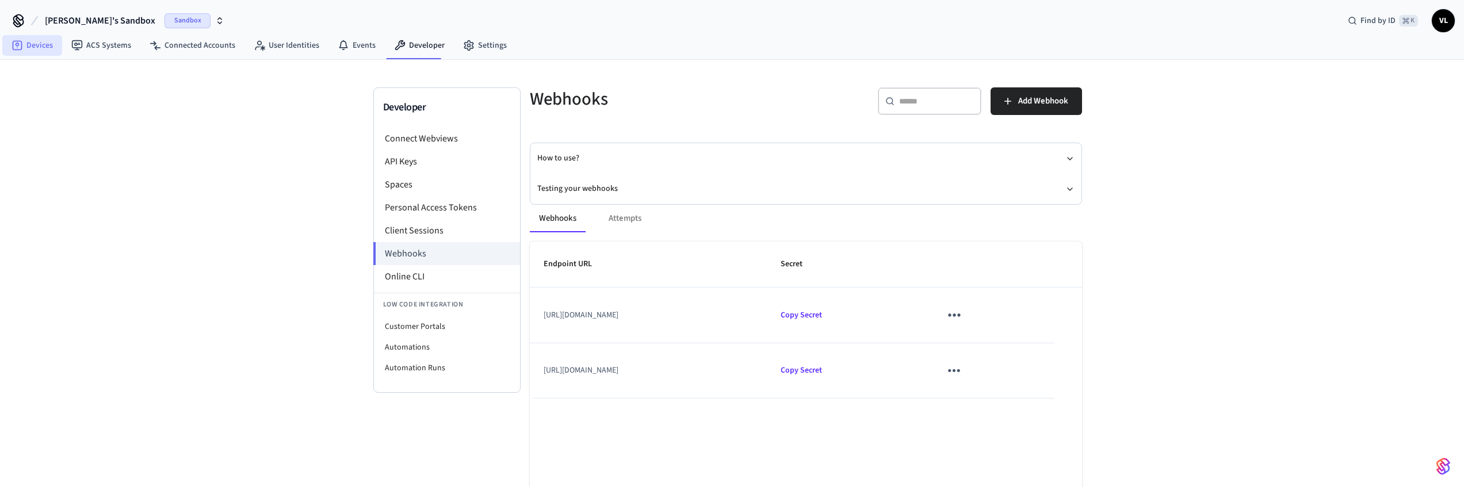
scroll to position [0, 0]
click at [33, 45] on link "Devices" at bounding box center [32, 46] width 60 height 21
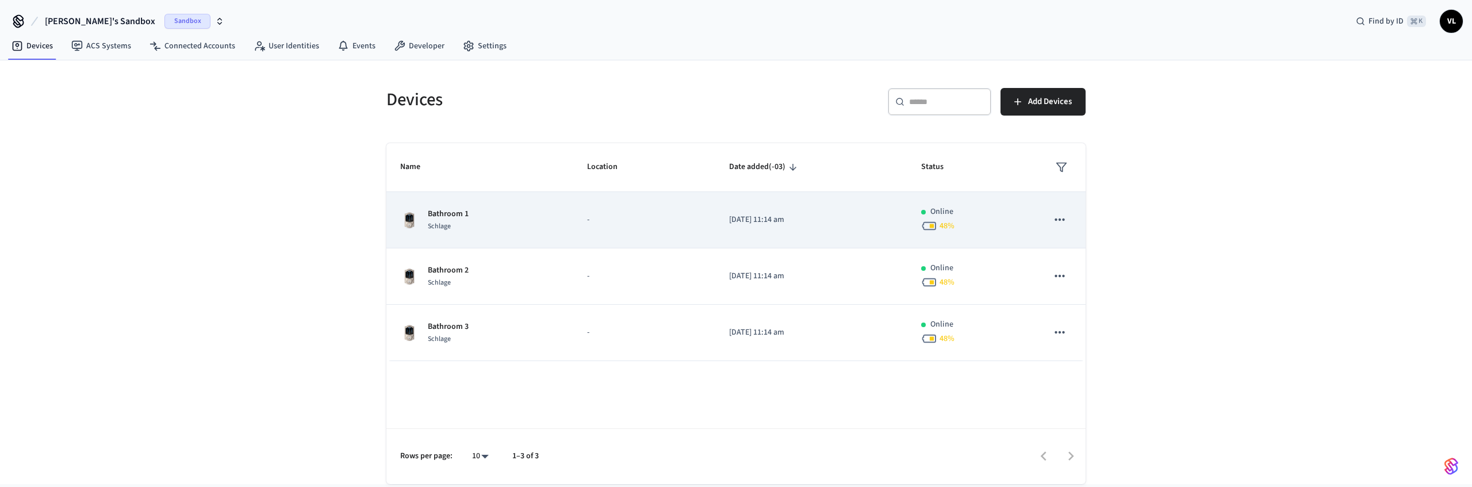
click at [490, 228] on div "Bathroom 1 Schlage" at bounding box center [479, 220] width 159 height 24
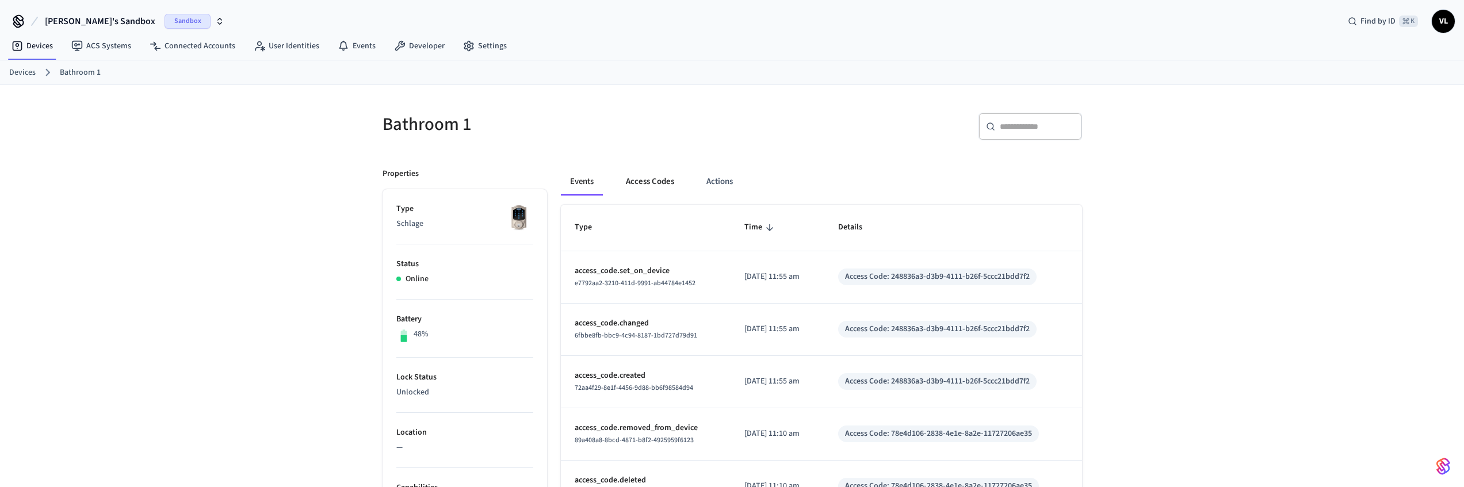
click at [652, 178] on button "Access Codes" at bounding box center [650, 182] width 67 height 28
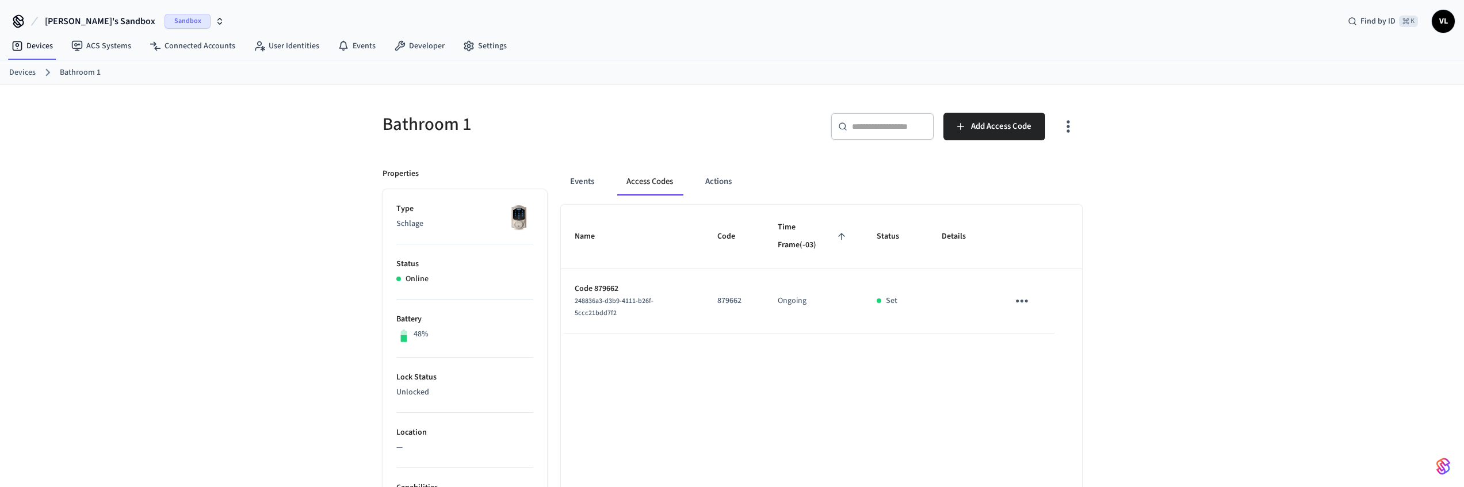
click at [1028, 300] on icon "sticky table" at bounding box center [1022, 301] width 18 height 18
click at [1043, 356] on li "Delete" at bounding box center [1049, 365] width 55 height 30
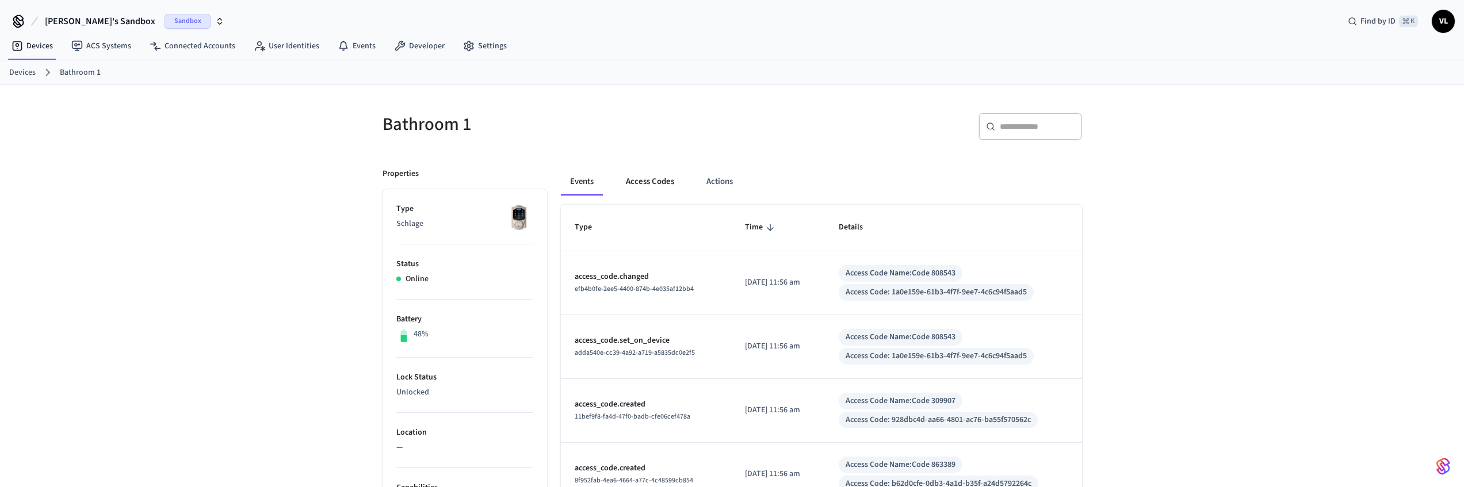
click at [642, 182] on button "Access Codes" at bounding box center [650, 182] width 67 height 28
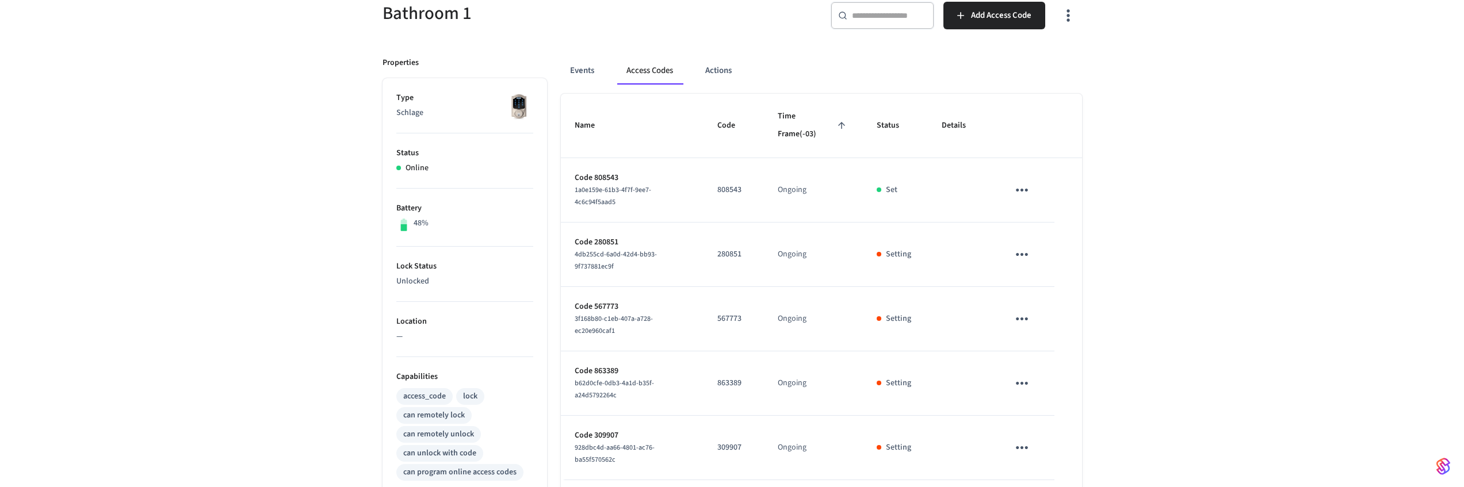
scroll to position [112, 0]
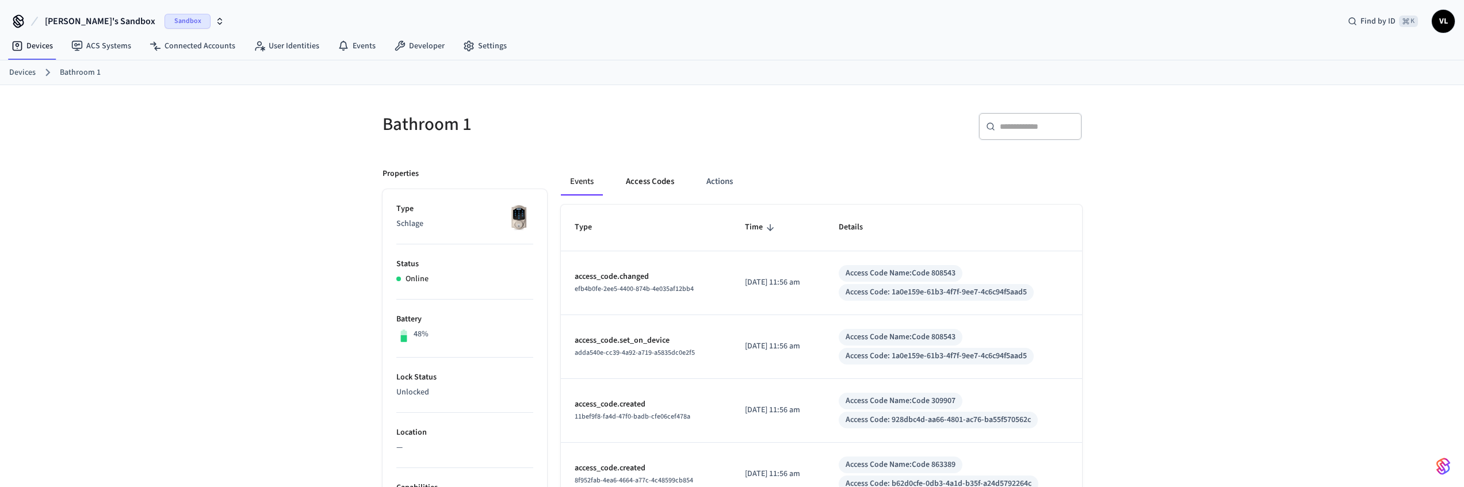
click at [653, 177] on button "Access Codes" at bounding box center [650, 182] width 67 height 28
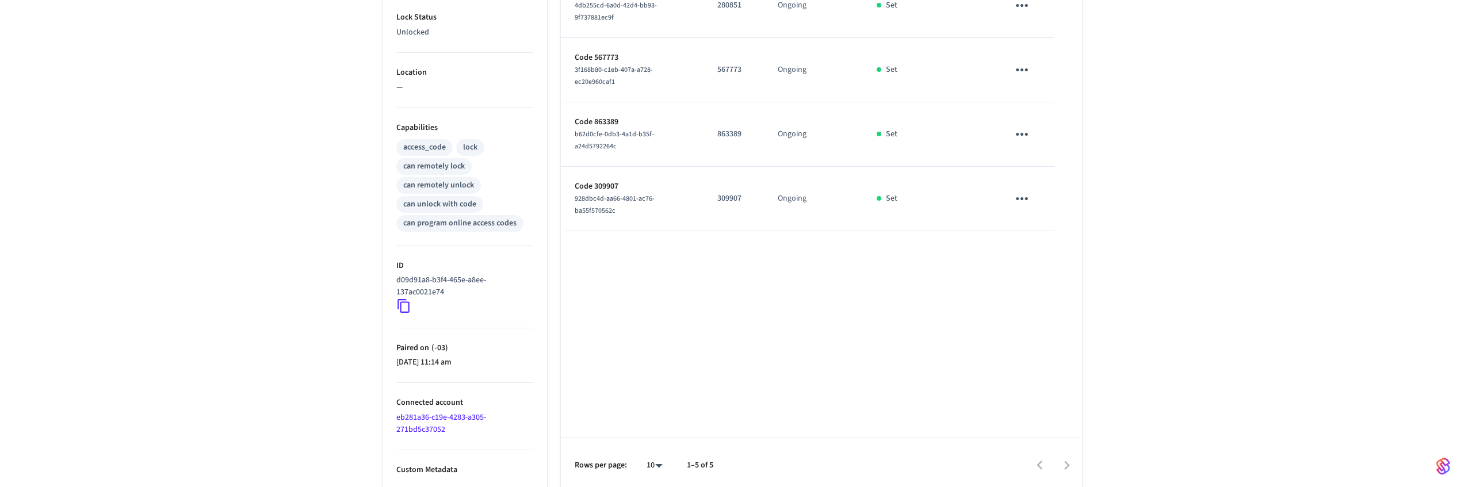
scroll to position [138, 0]
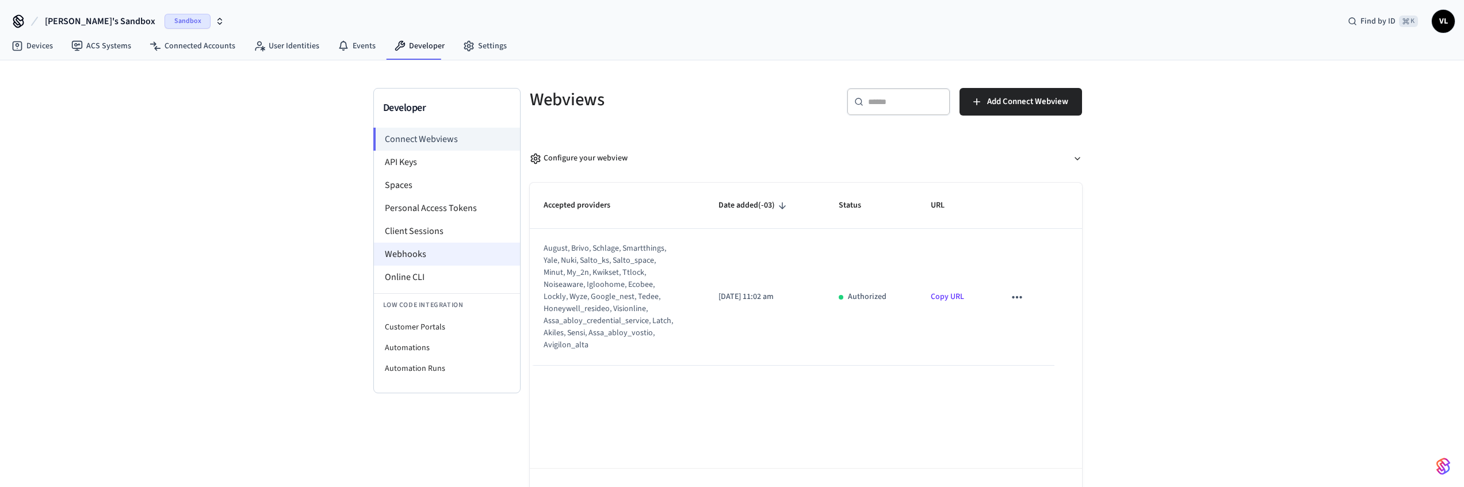
click at [411, 257] on li "Webhooks" at bounding box center [447, 254] width 146 height 23
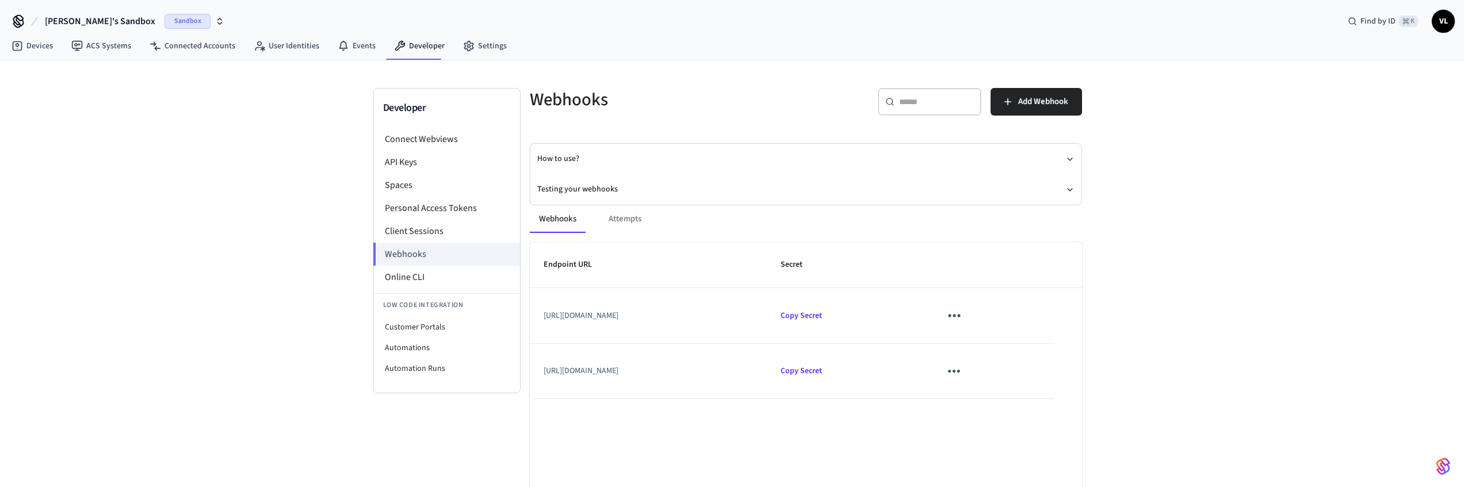
click at [963, 313] on icon "sticky table" at bounding box center [954, 316] width 18 height 18
click at [1016, 345] on li "Edit" at bounding box center [1021, 349] width 55 height 31
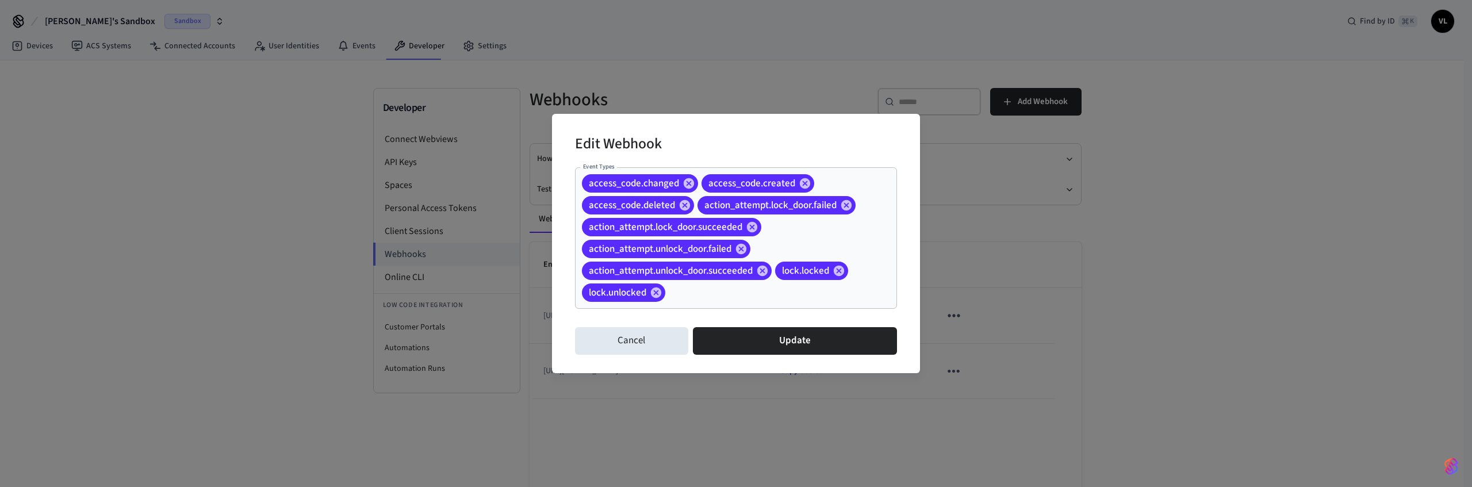
click at [764, 84] on div "Edit Webhook Event Types access_code.changed access_code.created access_code.de…" at bounding box center [736, 243] width 1472 height 487
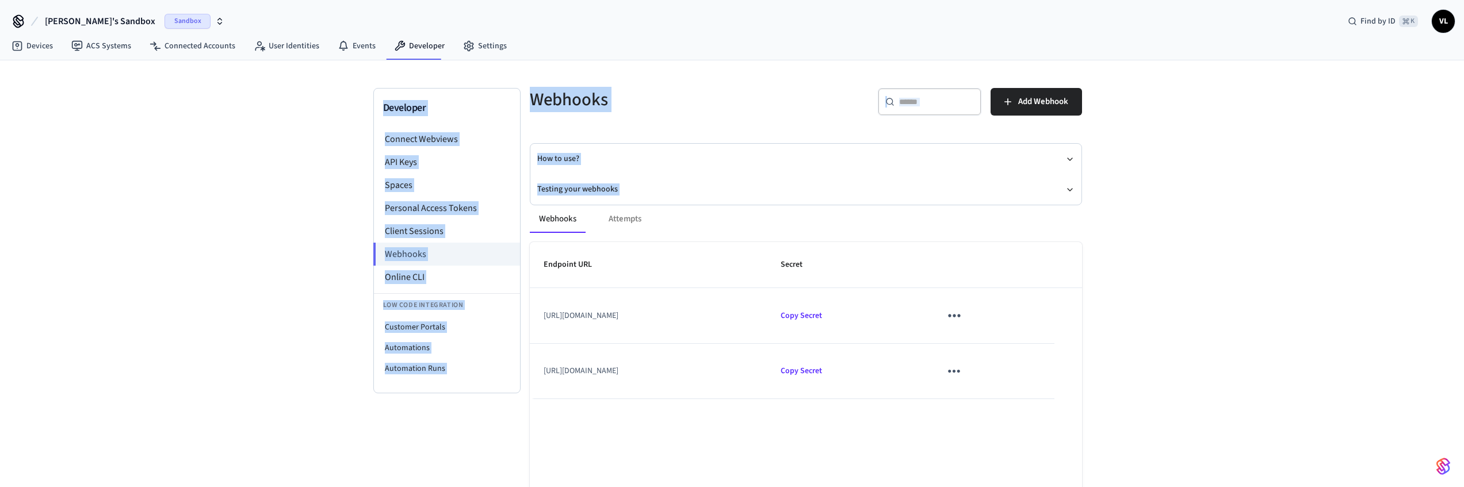
drag, startPoint x: 562, startPoint y: 169, endPoint x: 1070, endPoint y: 429, distance: 570.8
click at [1070, 429] on div "Developer Connect Webviews API Keys Spaces Personal Access Tokens Client Sessio…" at bounding box center [732, 296] width 1464 height 472
click at [1071, 429] on div "Endpoint URL Secret https://327c9323d2e4.ngrok-free.app/seam/webhook Copy Secre…" at bounding box center [806, 412] width 552 height 341
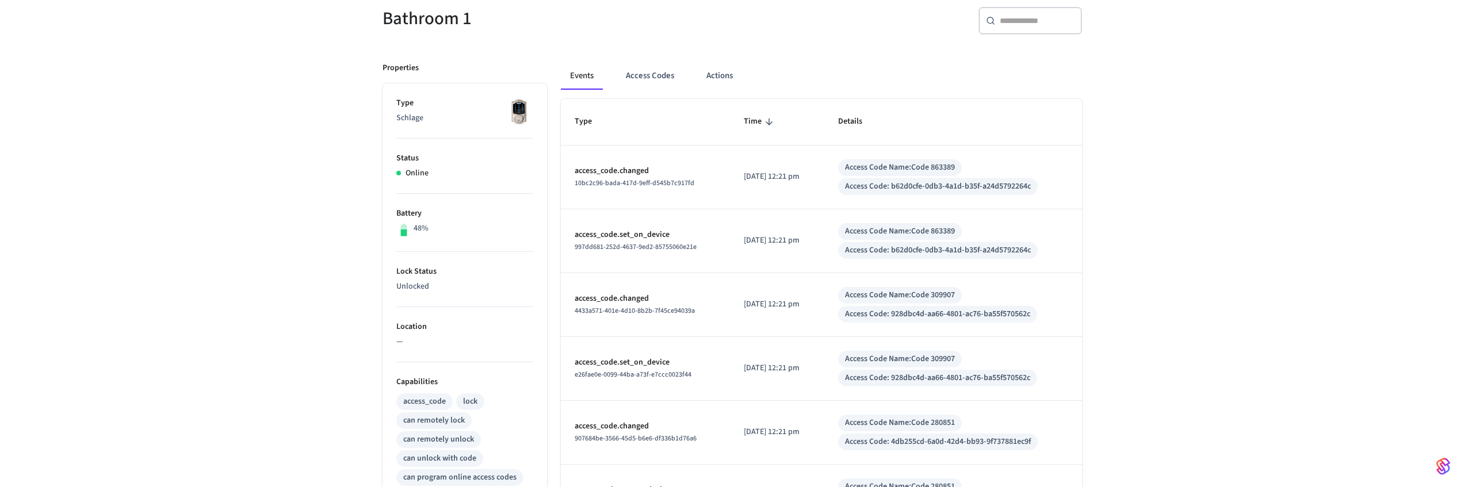
scroll to position [35, 0]
